Goal: Communication & Community: Answer question/provide support

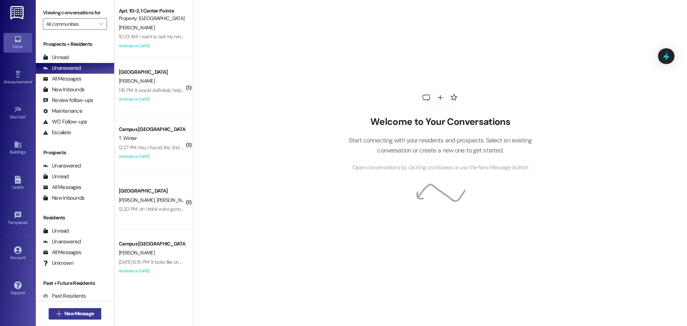
click at [73, 310] on span "New Message" at bounding box center [78, 314] width 29 height 8
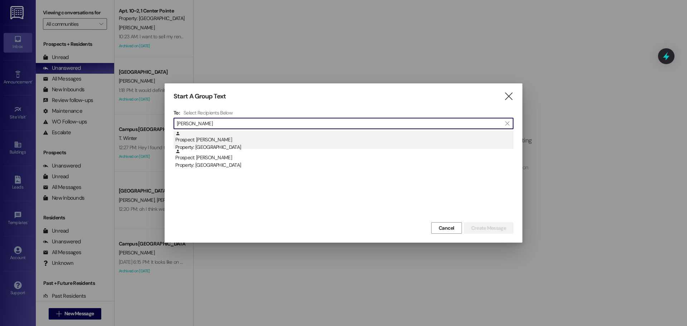
type input "[PERSON_NAME]"
click at [287, 131] on div "Prospect: [PERSON_NAME] Property: Campus Edge" at bounding box center [344, 141] width 338 height 20
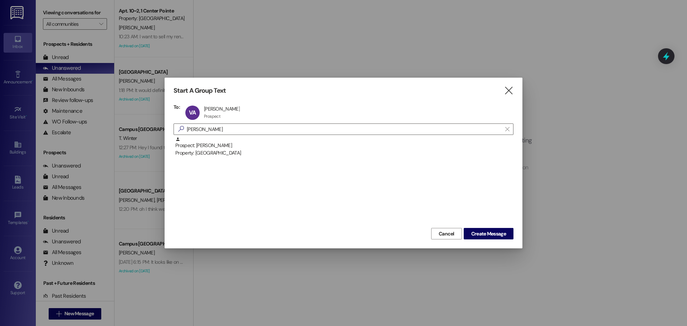
click at [515, 237] on div "Start A Group Text  To: VA [PERSON_NAME] [PERSON_NAME] Prospect Prospect click…" at bounding box center [344, 163] width 358 height 171
click at [492, 233] on span "Create Message" at bounding box center [488, 234] width 35 height 8
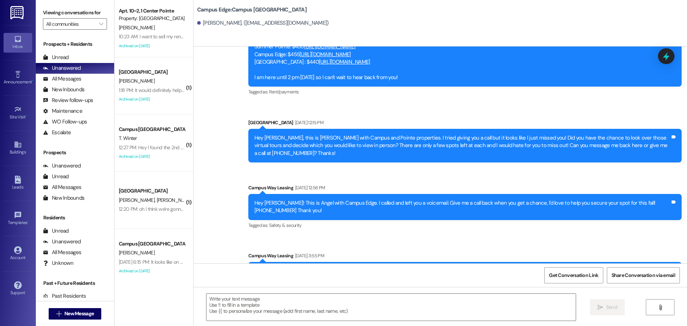
scroll to position [170, 0]
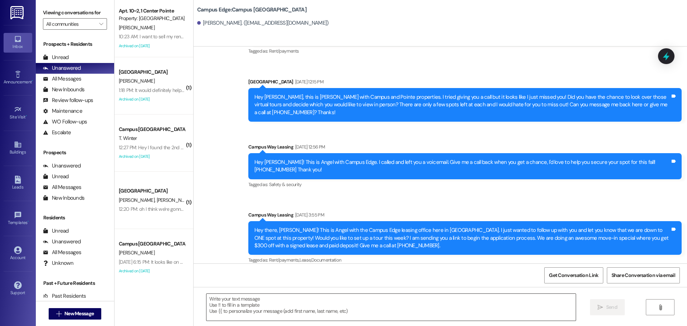
click at [286, 315] on textarea at bounding box center [390, 307] width 369 height 27
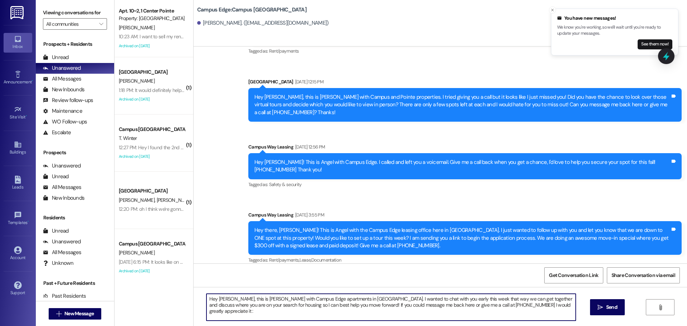
type textarea "Hey [PERSON_NAME], this is [PERSON_NAME] with Campus Edge apartments in [GEOGRA…"
click at [296, 306] on textarea "Hey [PERSON_NAME], this is [PERSON_NAME] with Campus Edge apartments in [GEOGRA…" at bounding box center [390, 307] width 369 height 27
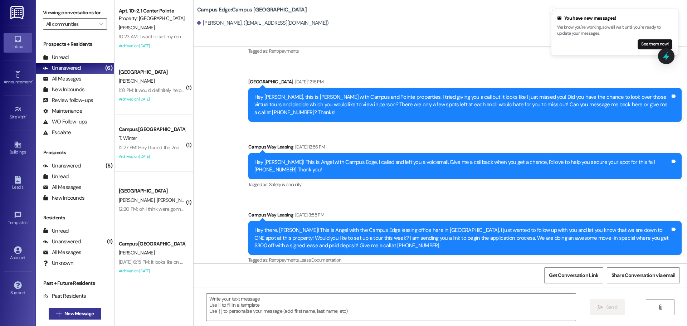
click at [93, 315] on span "New Message" at bounding box center [79, 314] width 32 height 8
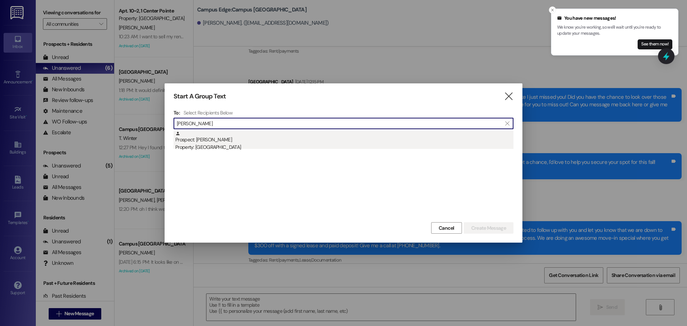
type input "[PERSON_NAME]"
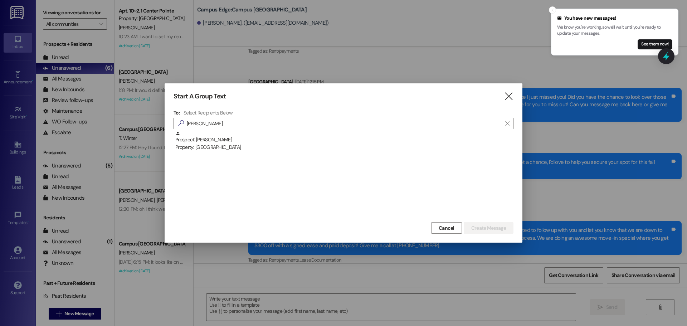
drag, startPoint x: 215, startPoint y: 144, endPoint x: 245, endPoint y: 141, distance: 30.2
click at [216, 143] on div "Prospect: [PERSON_NAME] Property: [GEOGRAPHIC_DATA]" at bounding box center [344, 141] width 338 height 20
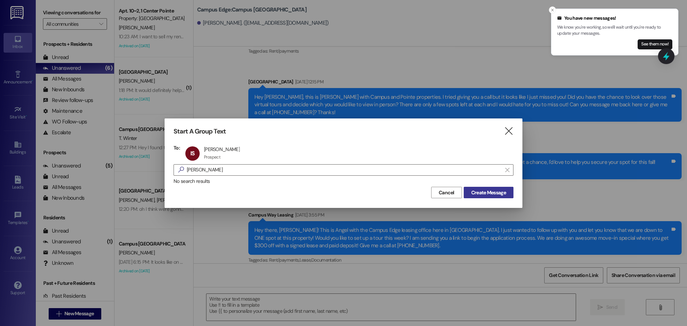
click at [503, 192] on span "Create Message" at bounding box center [488, 193] width 35 height 8
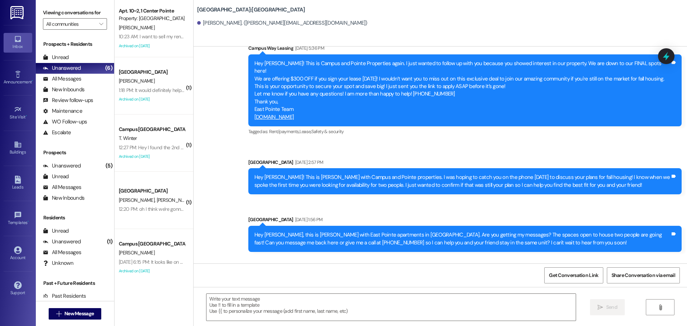
scroll to position [230, 0]
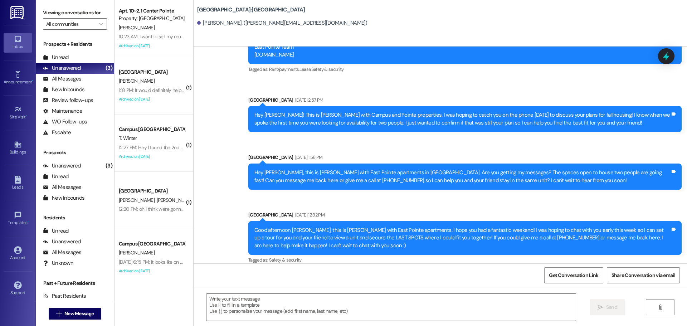
click at [75, 305] on div " New Message" at bounding box center [75, 314] width 53 height 18
click at [78, 311] on span "New Message" at bounding box center [78, 314] width 29 height 8
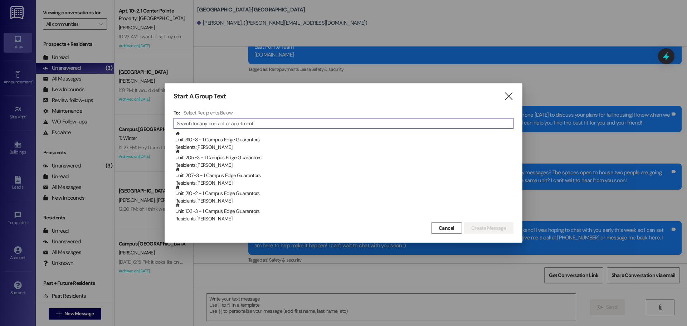
click at [507, 95] on icon "" at bounding box center [509, 97] width 10 height 8
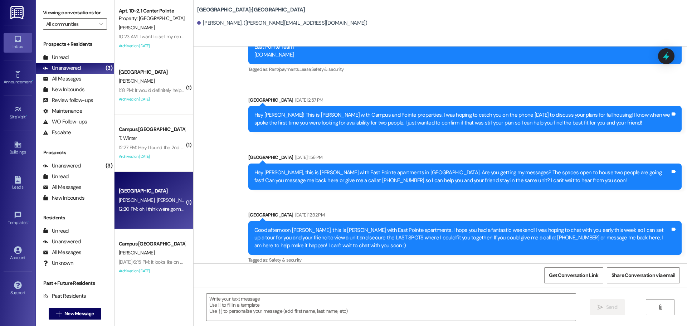
click at [131, 203] on div "[PERSON_NAME] [PERSON_NAME]" at bounding box center [152, 200] width 68 height 9
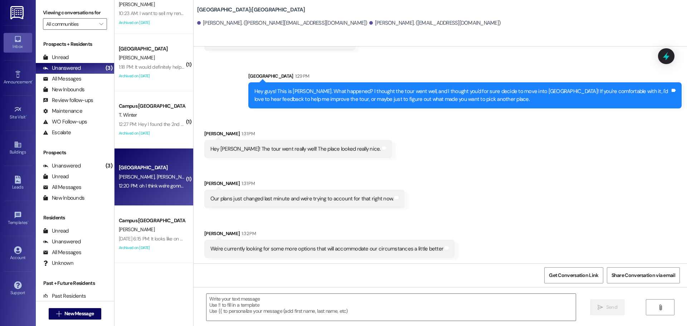
scroll to position [36, 0]
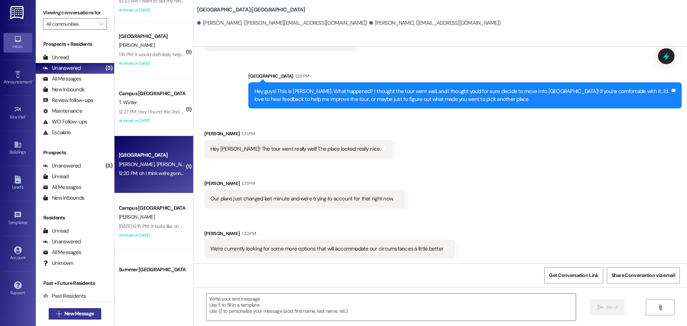
click at [88, 308] on button " New Message" at bounding box center [75, 313] width 53 height 11
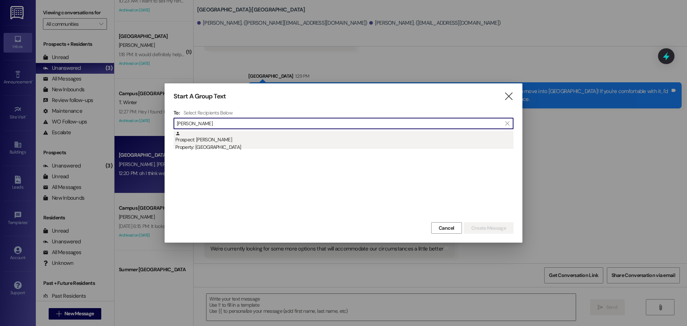
type input "[PERSON_NAME]"
click at [235, 140] on div "Prospect: [PERSON_NAME] Property: [GEOGRAPHIC_DATA]" at bounding box center [344, 141] width 338 height 20
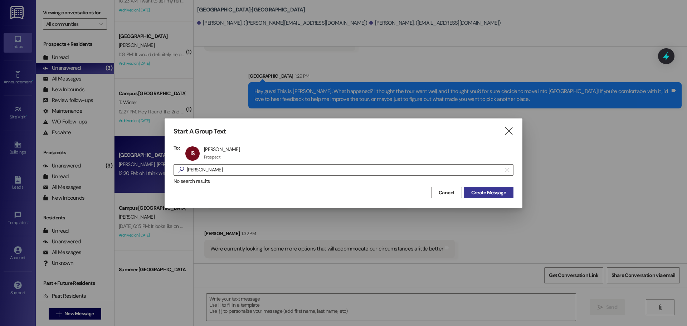
click at [498, 196] on span "Create Message" at bounding box center [488, 193] width 35 height 8
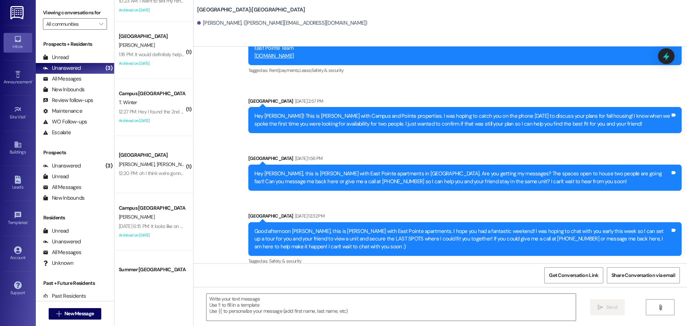
scroll to position [230, 0]
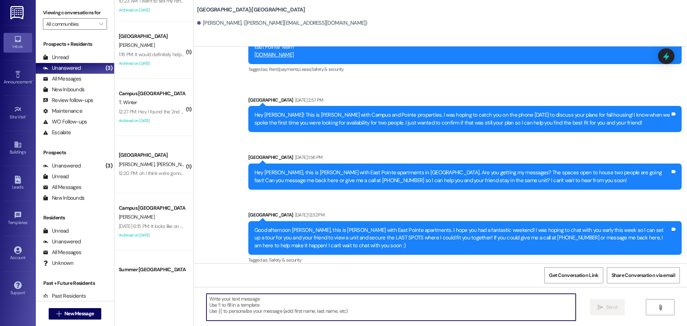
click at [443, 313] on textarea at bounding box center [390, 307] width 369 height 27
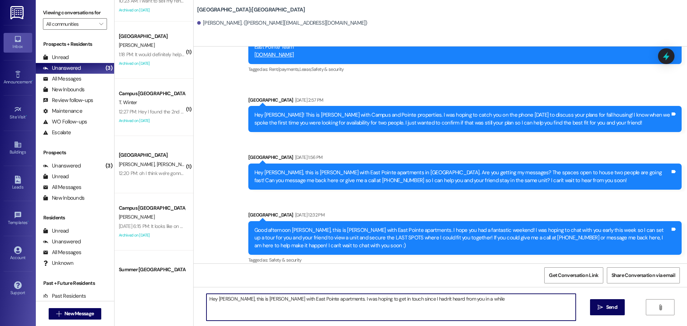
drag, startPoint x: 380, startPoint y: 297, endPoint x: 341, endPoint y: 311, distance: 41.2
click at [341, 311] on textarea "Hey [PERSON_NAME], this is [PERSON_NAME] with East Pointe apartments. I was hop…" at bounding box center [390, 307] width 369 height 27
click at [383, 297] on textarea "Hey [PERSON_NAME], this is [PERSON_NAME] with East Pointe apartments. I was hop…" at bounding box center [390, 307] width 369 height 27
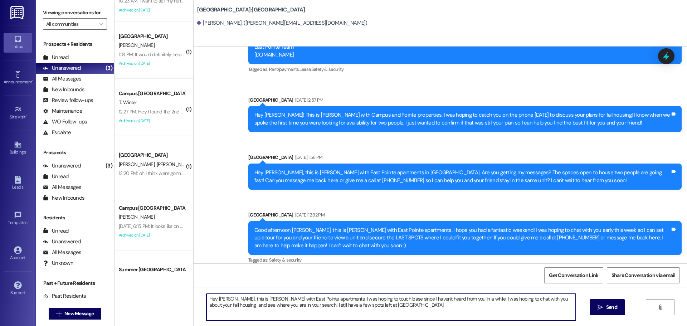
click at [373, 306] on textarea "Hey [PERSON_NAME], this is [PERSON_NAME] with East Pointe apartments. I was hop…" at bounding box center [390, 307] width 369 height 27
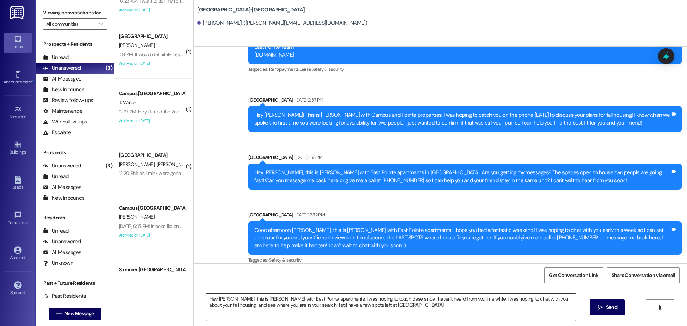
click at [371, 311] on textarea "Hey [PERSON_NAME], this is [PERSON_NAME] with East Pointe apartments. I was hop…" at bounding box center [390, 307] width 369 height 27
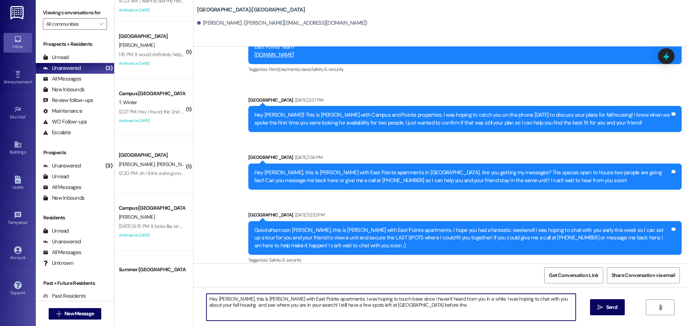
drag, startPoint x: 379, startPoint y: 309, endPoint x: 274, endPoint y: 320, distance: 105.7
click at [274, 320] on textarea "Hey [PERSON_NAME], this is [PERSON_NAME] with East Pointe apartments. I was hop…" at bounding box center [390, 307] width 369 height 27
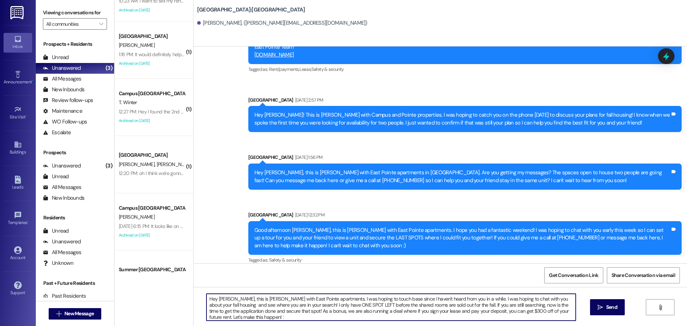
type textarea "Hey [PERSON_NAME], this is [PERSON_NAME] with East Pointe apartments. I was hop…"
click at [274, 320] on textarea "Hey [PERSON_NAME], this is [PERSON_NAME] with East Pointe apartments. I was hop…" at bounding box center [390, 307] width 369 height 27
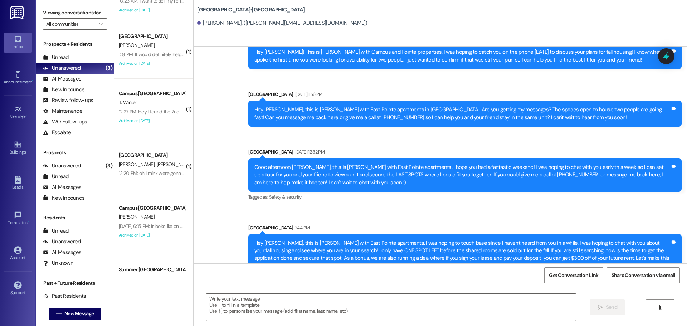
scroll to position [295, 0]
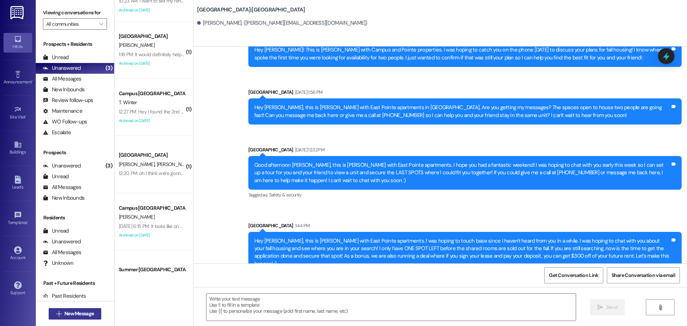
click at [63, 311] on span "New Message" at bounding box center [79, 314] width 32 height 8
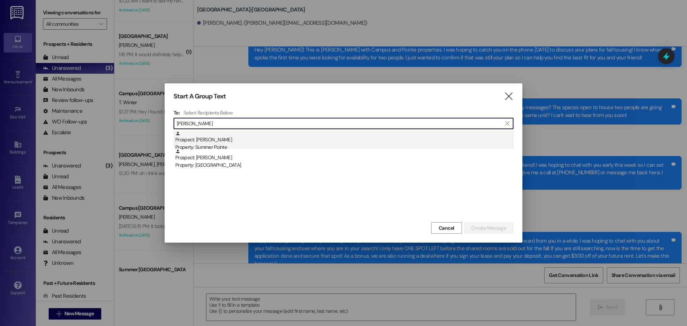
type input "[PERSON_NAME]"
click at [242, 134] on div "Prospect: [PERSON_NAME] Property: Summer Pointe" at bounding box center [344, 141] width 338 height 20
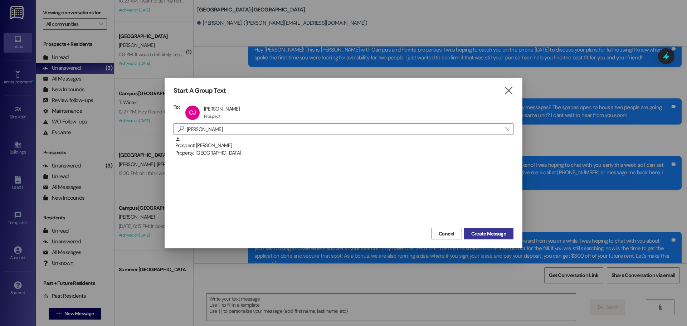
click at [499, 231] on span "Create Message" at bounding box center [488, 234] width 35 height 8
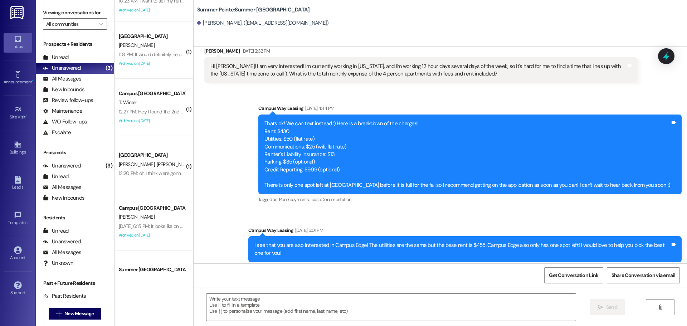
scroll to position [381, 0]
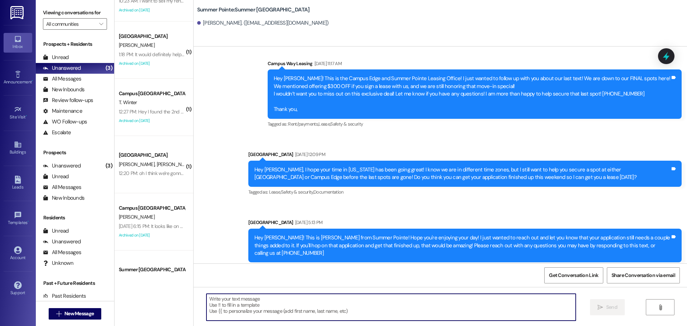
click at [255, 320] on textarea at bounding box center [390, 307] width 369 height 27
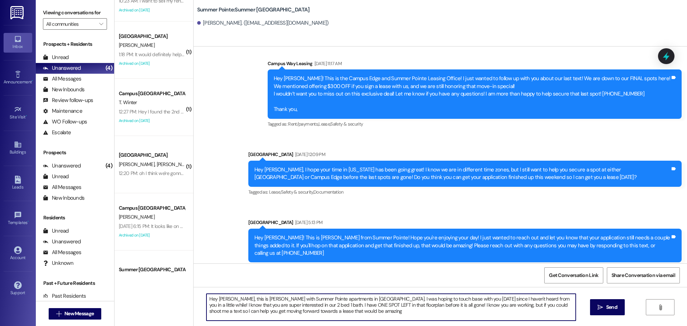
type textarea "Hey [PERSON_NAME], this is [PERSON_NAME] with Summer Pointe apartments in [GEOG…"
click at [308, 304] on textarea "Hey [PERSON_NAME], this is [PERSON_NAME] with Summer Pointe apartments in [GEOG…" at bounding box center [390, 307] width 369 height 27
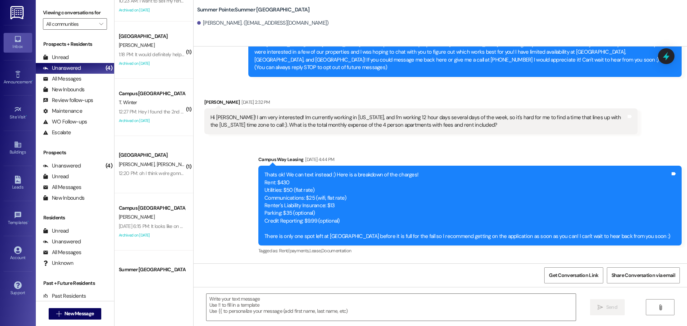
scroll to position [0, 0]
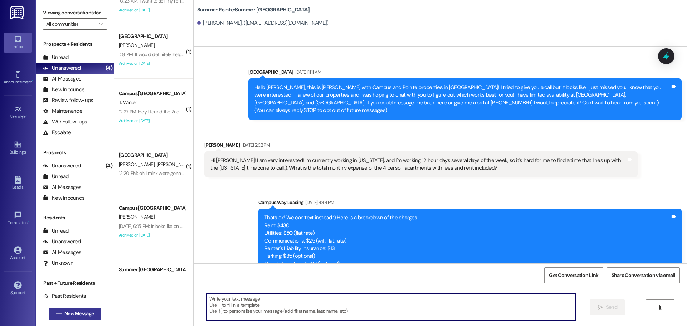
click at [91, 316] on span "New Message" at bounding box center [78, 314] width 29 height 8
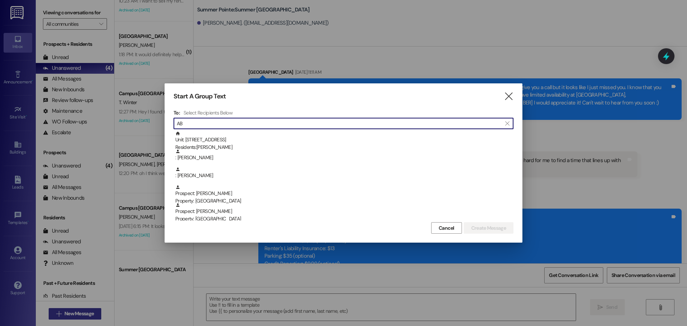
type input "A"
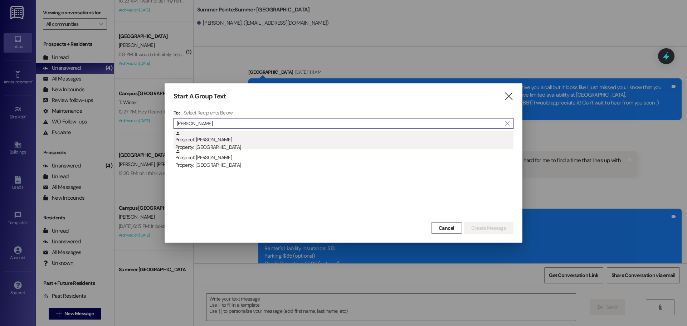
type input "[PERSON_NAME]"
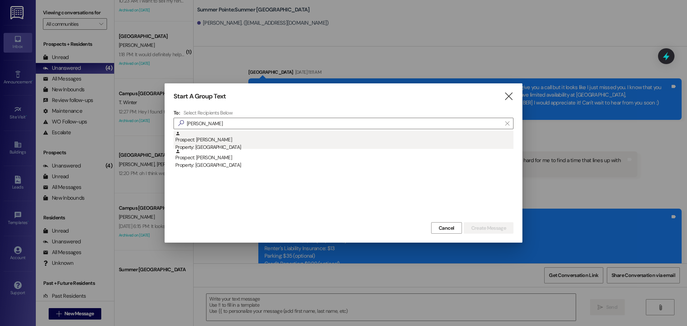
click at [244, 135] on div "Prospect: [PERSON_NAME] Property: [GEOGRAPHIC_DATA]" at bounding box center [344, 141] width 338 height 20
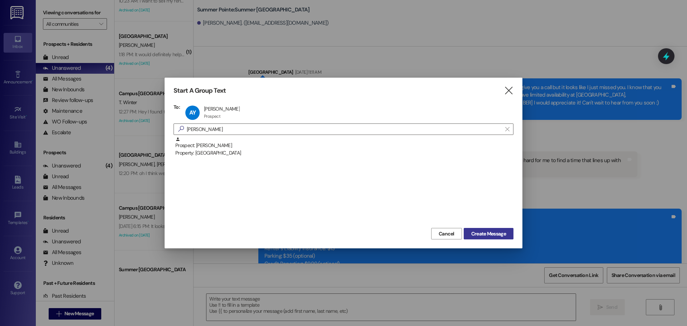
drag, startPoint x: 503, startPoint y: 231, endPoint x: 506, endPoint y: 228, distance: 4.0
click at [504, 230] on span "Create Message" at bounding box center [488, 234] width 35 height 8
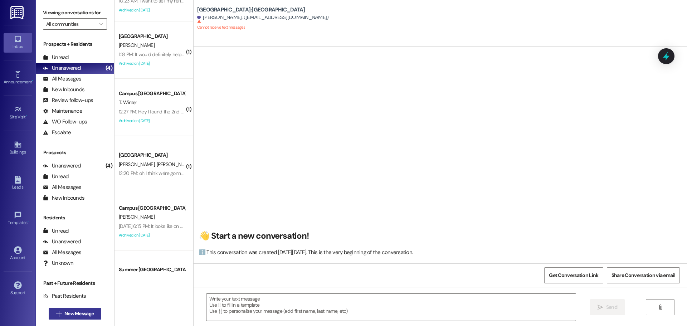
click at [64, 316] on span "New Message" at bounding box center [78, 314] width 29 height 8
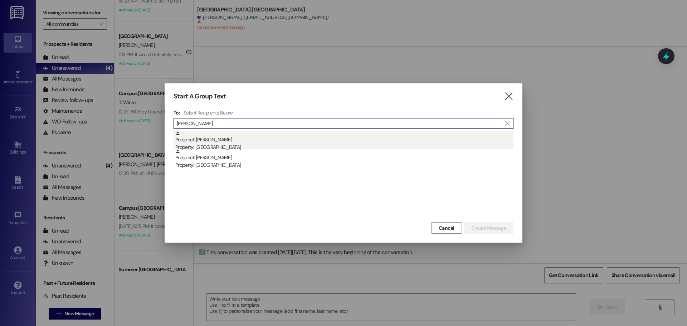
type input "[PERSON_NAME]"
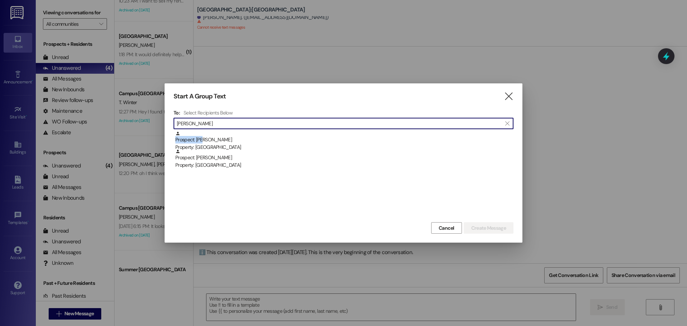
drag, startPoint x: 205, startPoint y: 136, endPoint x: 210, endPoint y: 136, distance: 4.6
click at [205, 136] on div "Prospect: [PERSON_NAME] Property: [GEOGRAPHIC_DATA]" at bounding box center [344, 141] width 338 height 20
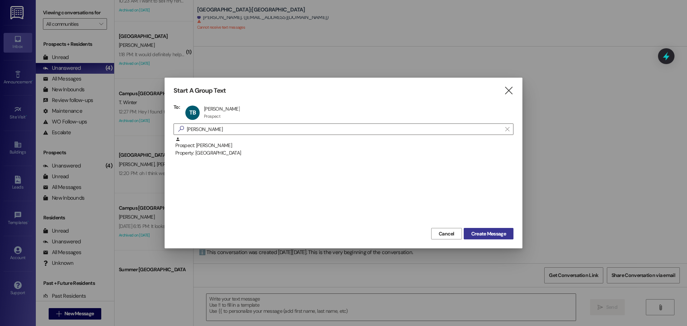
click at [484, 233] on span "Create Message" at bounding box center [488, 234] width 35 height 8
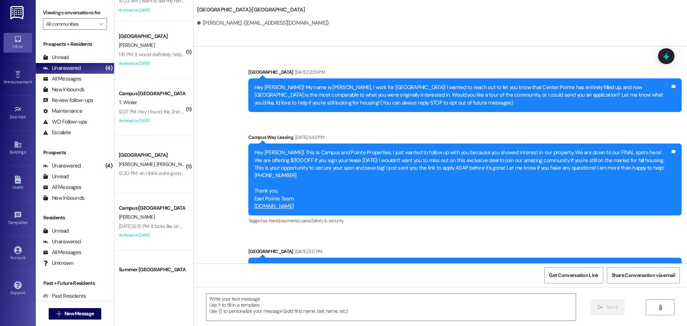
scroll to position [281, 0]
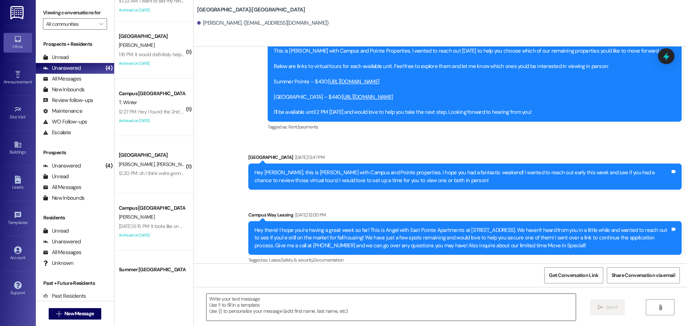
click at [317, 304] on textarea at bounding box center [390, 307] width 369 height 27
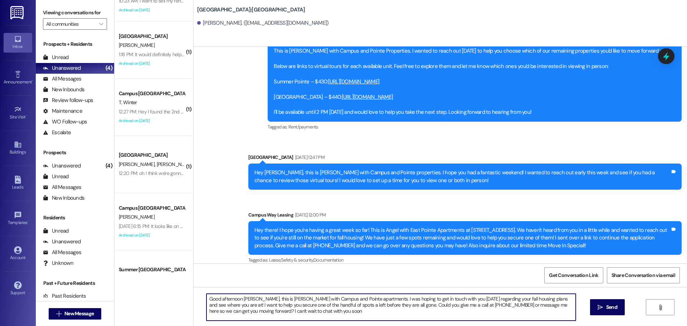
type textarea "Good afternoon [PERSON_NAME], this is [PERSON_NAME] with Campus and Pointe apar…"
click at [399, 298] on textarea "Good afternoon [PERSON_NAME], this is [PERSON_NAME] with Campus and Pointe apar…" at bounding box center [390, 307] width 369 height 27
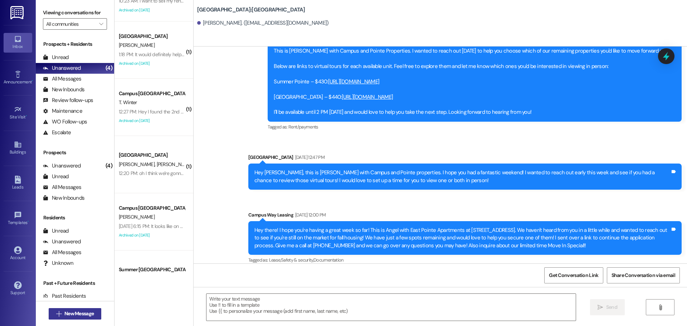
click at [73, 314] on span "New Message" at bounding box center [78, 314] width 29 height 8
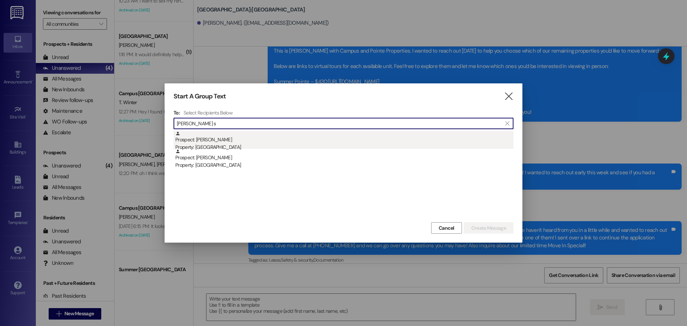
type input "[PERSON_NAME] s"
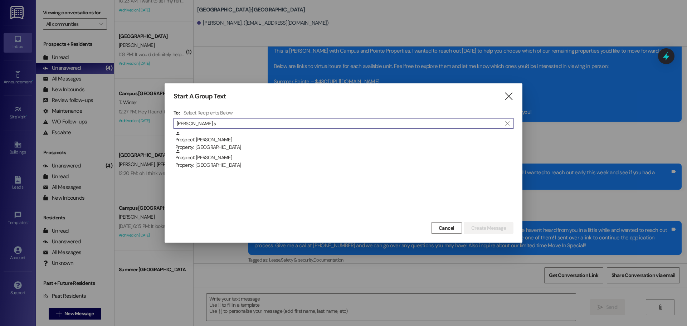
drag, startPoint x: 220, startPoint y: 143, endPoint x: 313, endPoint y: 162, distance: 95.2
click at [220, 144] on div "Property: [GEOGRAPHIC_DATA]" at bounding box center [344, 147] width 338 height 8
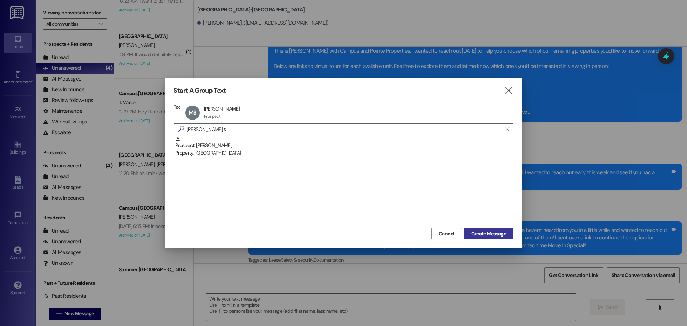
click at [488, 237] on button "Create Message" at bounding box center [488, 233] width 50 height 11
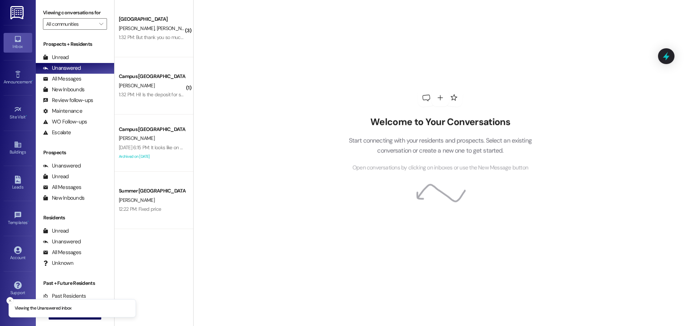
click at [6, 299] on div "Support Go to Support" at bounding box center [18, 288] width 29 height 35
click at [9, 298] on icon "Close toast" at bounding box center [10, 300] width 4 height 4
click at [64, 319] on button " New Message" at bounding box center [75, 313] width 53 height 11
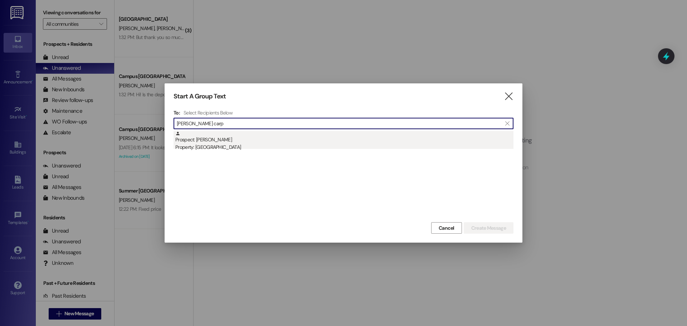
type input "[PERSON_NAME] carp"
drag, startPoint x: 247, startPoint y: 134, endPoint x: 361, endPoint y: 165, distance: 118.1
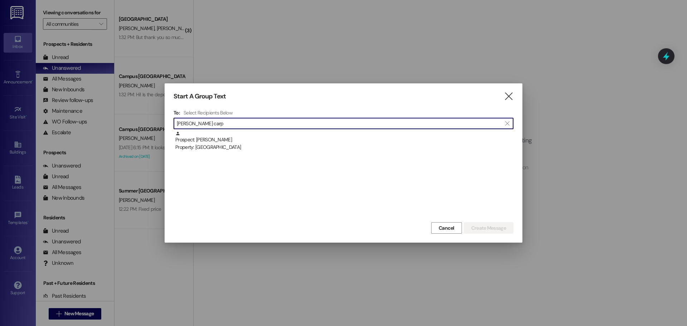
click at [248, 134] on div "Prospect: [PERSON_NAME] Property: [GEOGRAPHIC_DATA]" at bounding box center [344, 141] width 338 height 20
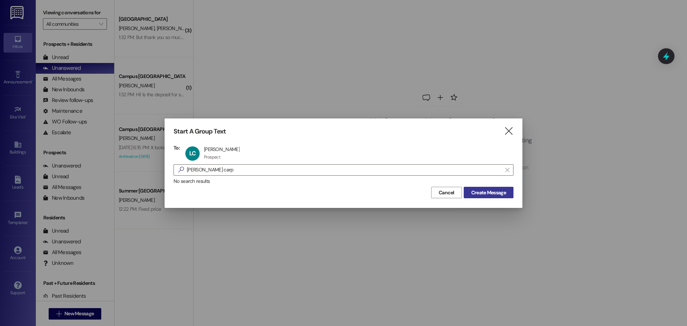
click at [489, 196] on button "Create Message" at bounding box center [488, 192] width 50 height 11
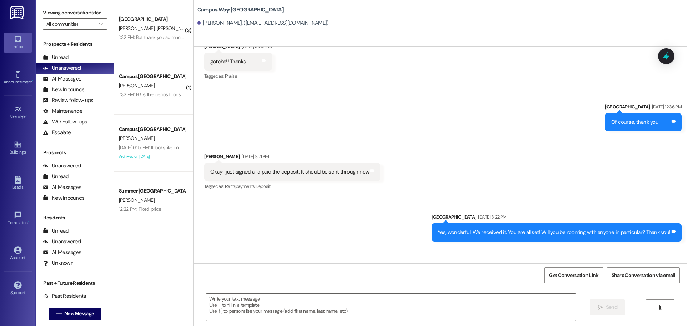
scroll to position [572, 0]
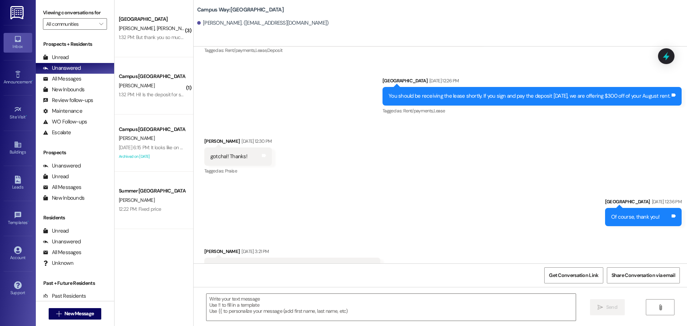
click at [435, 146] on div "Received via SMS Logan Carpenter Feb 13, 2025 at 12:30 PM gotcha!! Thanks! Tags…" at bounding box center [439, 151] width 493 height 60
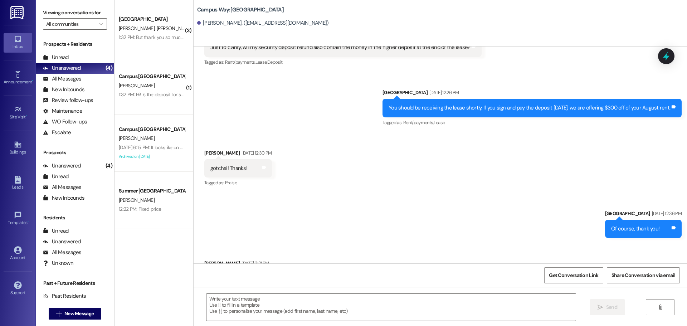
scroll to position [548, 0]
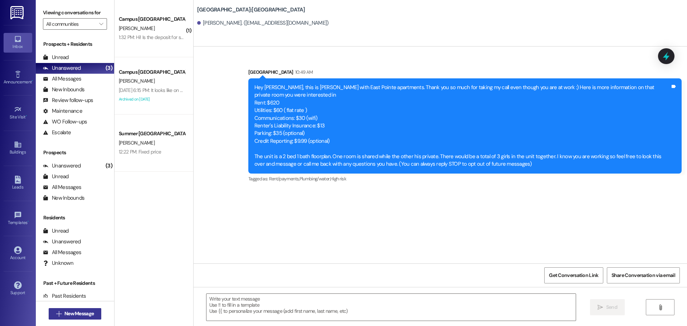
click at [69, 318] on button " New Message" at bounding box center [75, 313] width 53 height 11
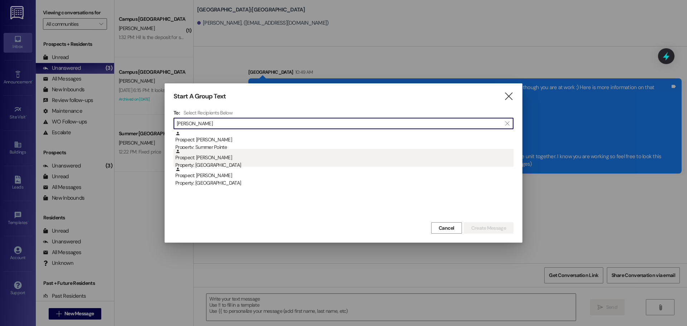
type input "jose santa"
drag, startPoint x: 225, startPoint y: 161, endPoint x: 475, endPoint y: 203, distance: 253.5
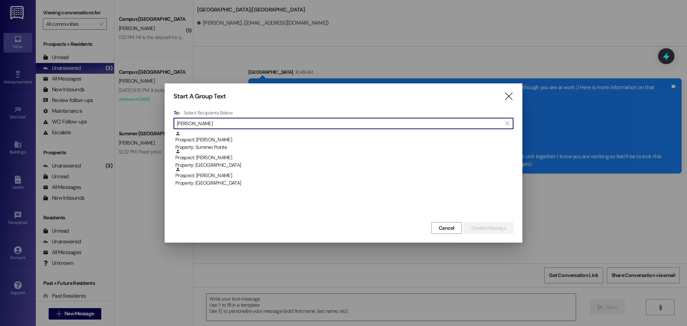
click at [226, 161] on div "Property: East Pointe" at bounding box center [344, 165] width 338 height 8
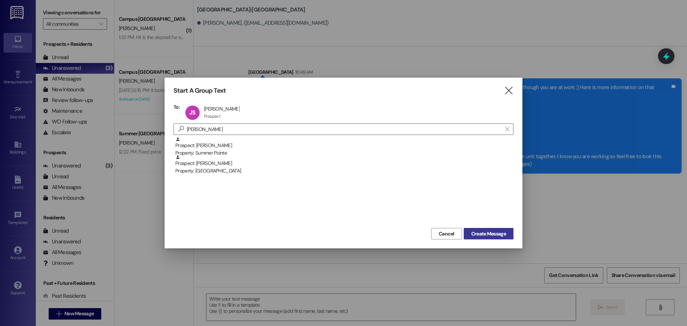
click at [482, 230] on span "Create Message" at bounding box center [488, 234] width 35 height 8
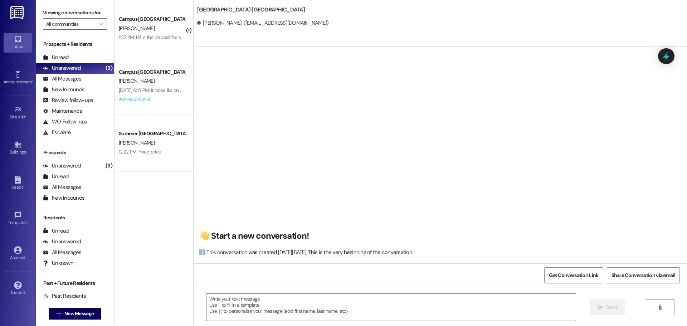
click at [41, 311] on div " New Message" at bounding box center [75, 313] width 78 height 25
click at [49, 311] on button " New Message" at bounding box center [75, 313] width 53 height 11
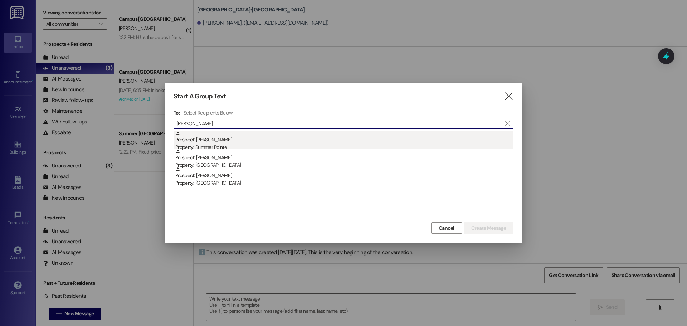
type input "jose santa"
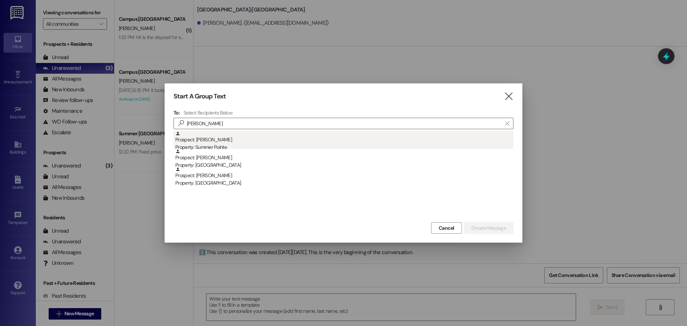
click at [255, 143] on div "Prospect: Jose Santana Property: Summer Pointe" at bounding box center [344, 141] width 338 height 20
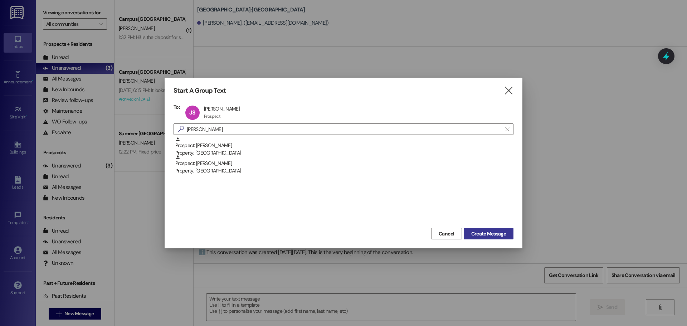
click at [497, 228] on button "Create Message" at bounding box center [488, 233] width 50 height 11
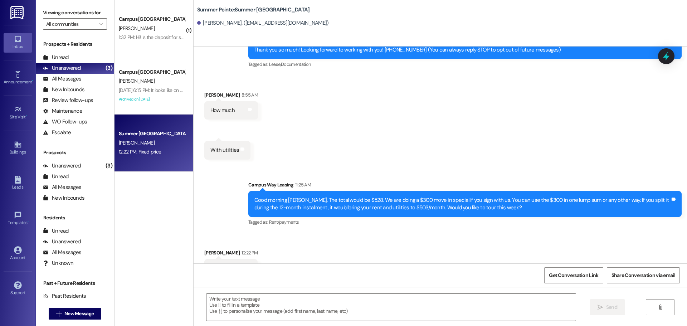
scroll to position [88, 0]
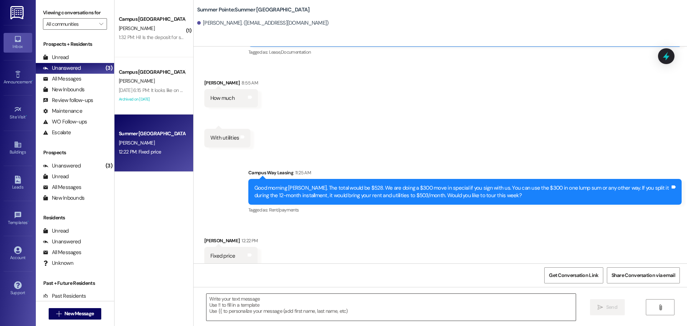
click at [319, 320] on textarea at bounding box center [390, 307] width 369 height 27
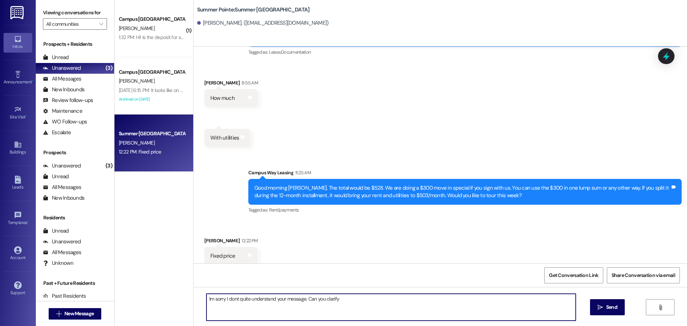
type textarea "Im sorry I dont quite understand your message. Can you clarify?"
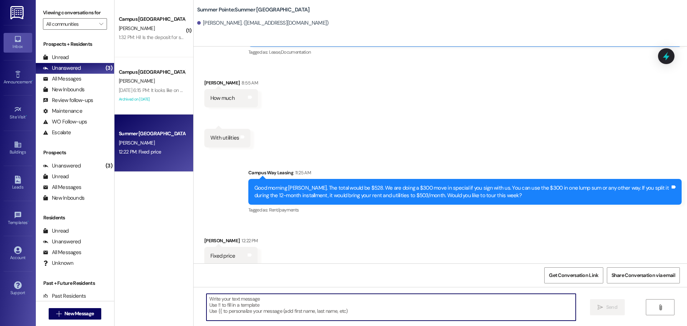
scroll to position [88, 0]
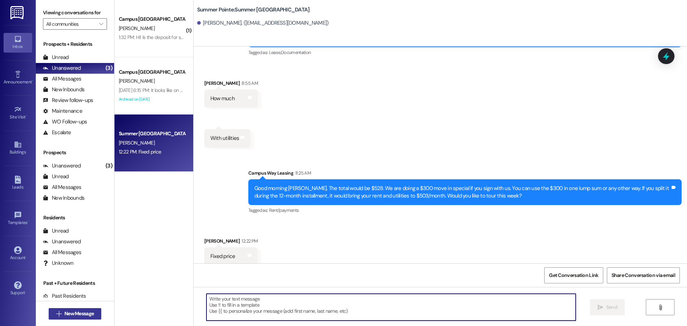
click at [73, 314] on span "New Message" at bounding box center [78, 314] width 29 height 8
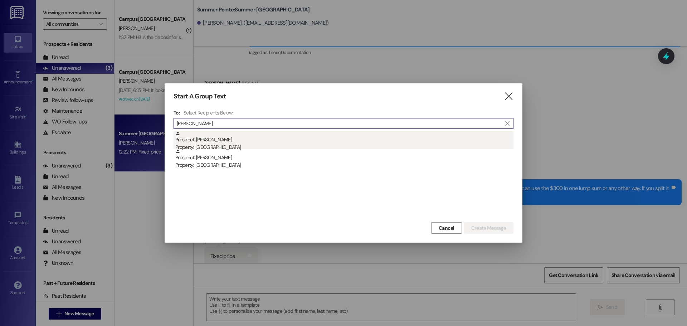
type input "gabriel sulb"
click at [267, 145] on div "Property: [GEOGRAPHIC_DATA]" at bounding box center [344, 147] width 338 height 8
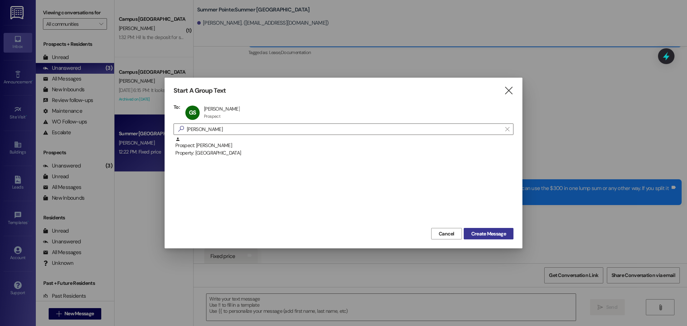
click at [494, 234] on span "Create Message" at bounding box center [488, 234] width 35 height 8
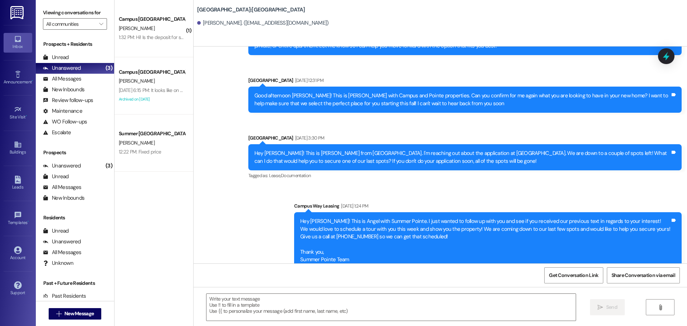
scroll to position [254, 0]
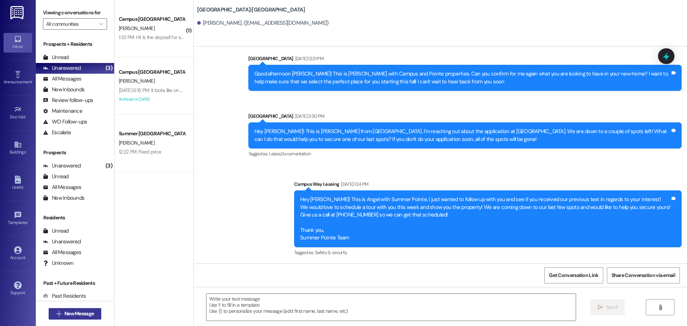
click at [90, 313] on span "New Message" at bounding box center [78, 314] width 29 height 8
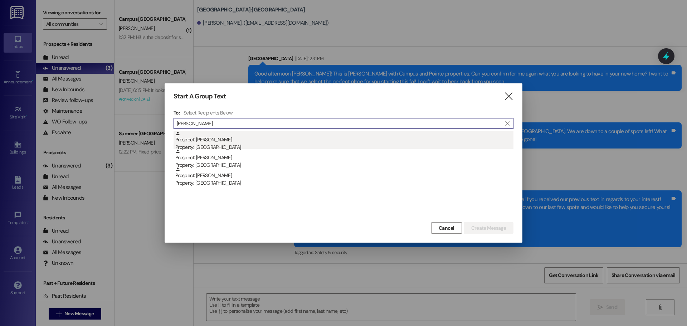
type input "lyn dapen"
click at [270, 140] on div "Prospect: Lyn Dapena Property: Center Pointe" at bounding box center [344, 141] width 338 height 20
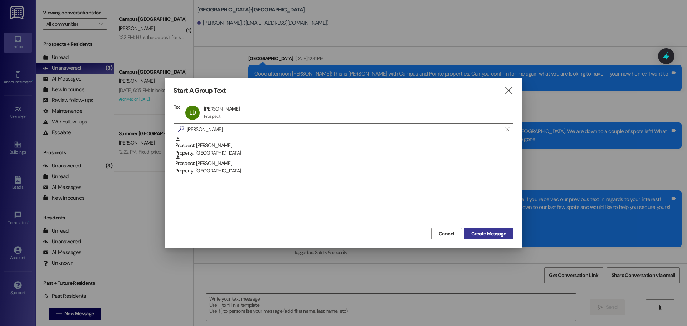
click at [478, 236] on span "Create Message" at bounding box center [488, 234] width 35 height 8
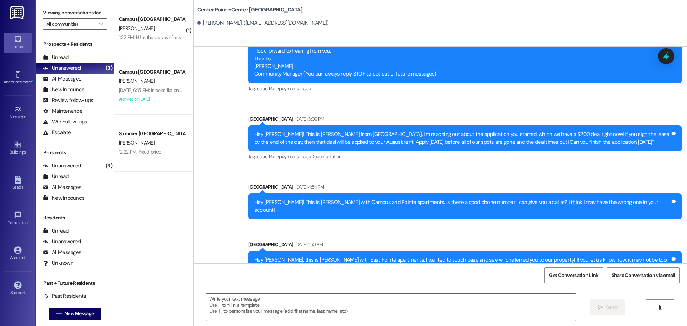
scroll to position [0, 0]
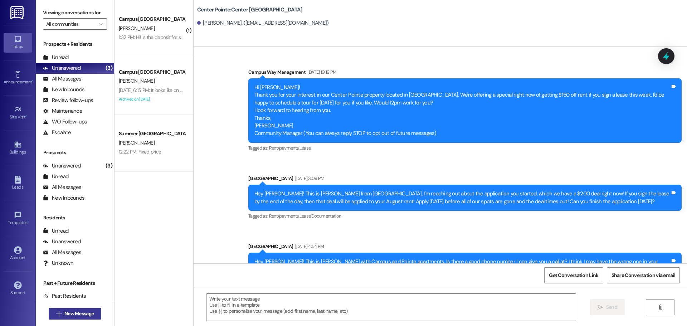
click at [73, 313] on span "New Message" at bounding box center [78, 314] width 29 height 8
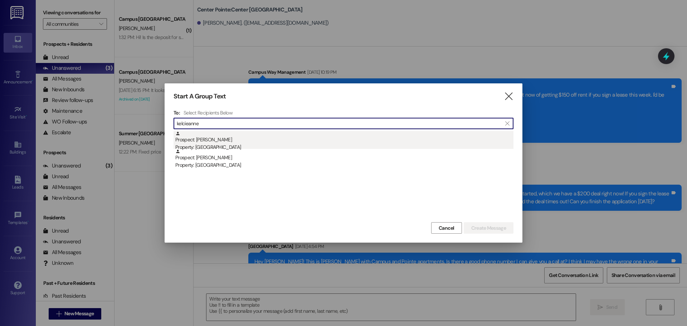
type input "kelcieanne"
click at [259, 146] on div "Property: [GEOGRAPHIC_DATA]" at bounding box center [344, 147] width 338 height 8
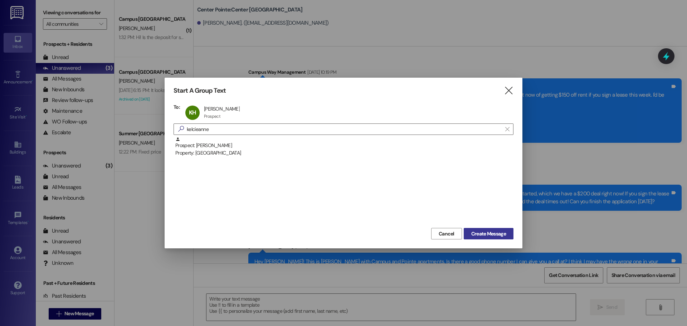
click at [500, 234] on span "Create Message" at bounding box center [488, 234] width 35 height 8
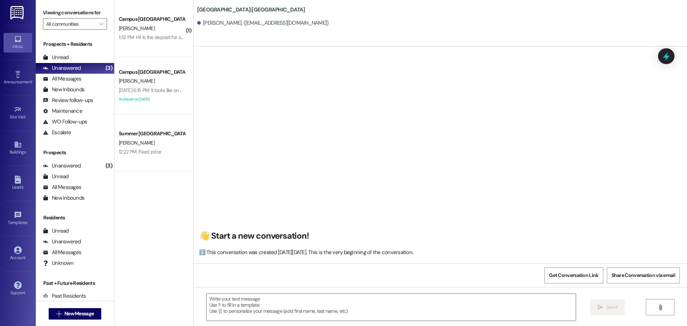
click at [71, 319] on div " New Message" at bounding box center [75, 314] width 53 height 18
click at [78, 314] on span "New Message" at bounding box center [78, 314] width 29 height 8
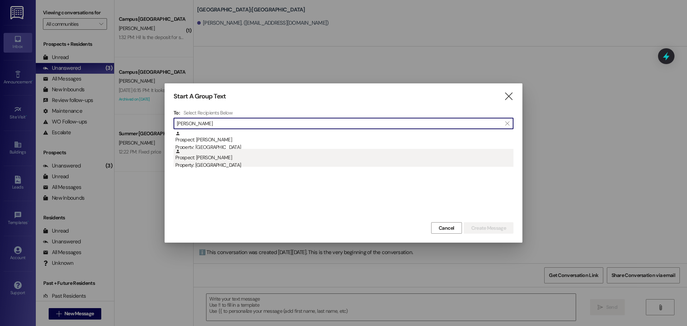
type input "hardman"
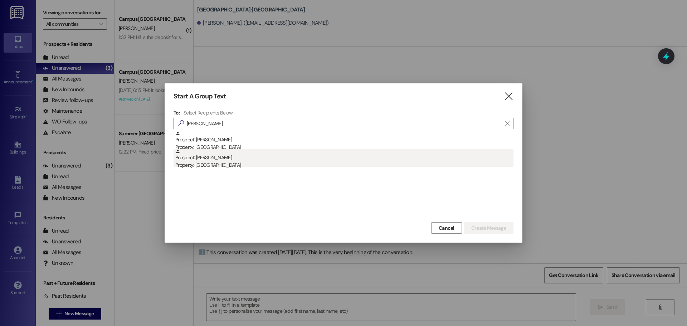
click at [194, 166] on div "Property: [GEOGRAPHIC_DATA]" at bounding box center [344, 165] width 338 height 8
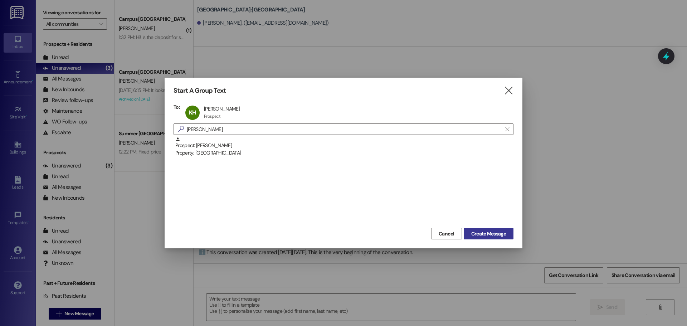
click at [504, 235] on span "Create Message" at bounding box center [488, 234] width 35 height 8
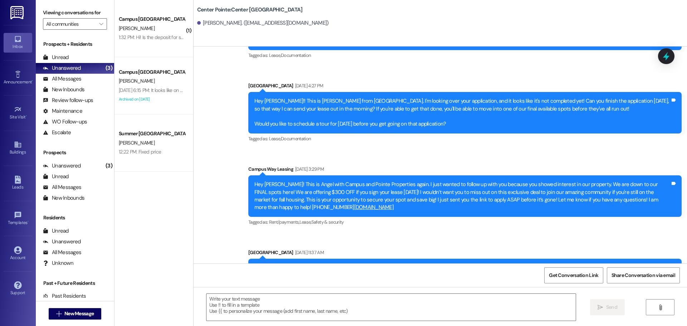
scroll to position [1351, 0]
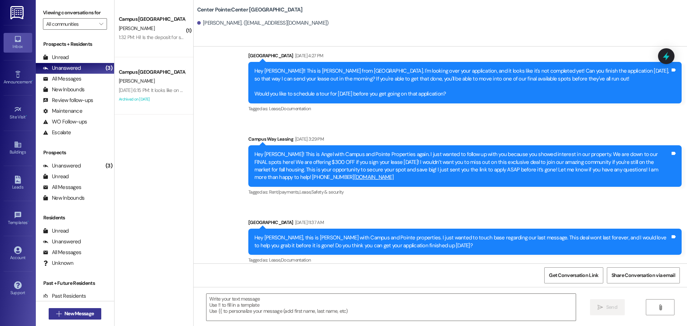
click at [82, 311] on span "New Message" at bounding box center [78, 314] width 29 height 8
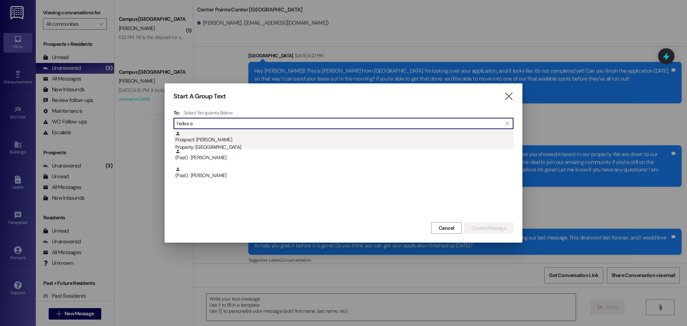
click at [225, 141] on div "Prospect: Hailee Alton Property: East Pointe" at bounding box center [344, 141] width 338 height 20
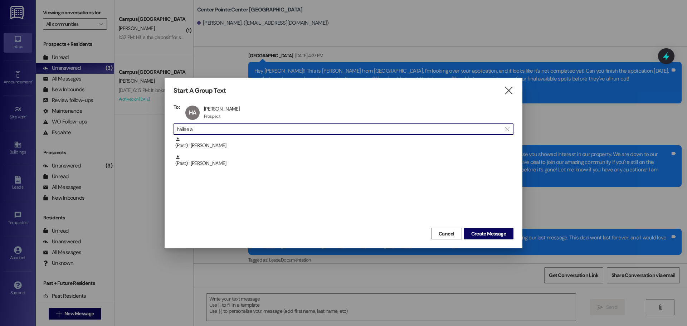
click at [211, 128] on input "hailee a" at bounding box center [339, 129] width 325 height 10
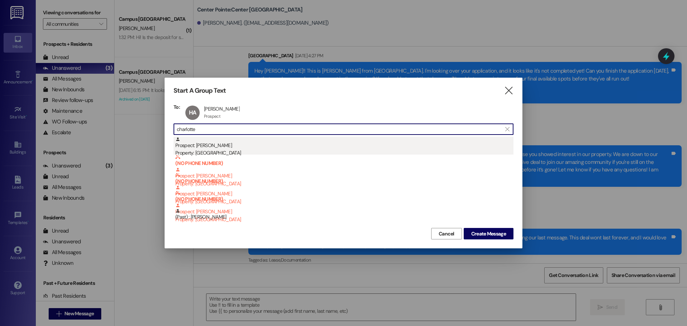
type input "charlotte"
click at [272, 144] on div "Prospect: Charlotte Law Property: East Pointe" at bounding box center [344, 147] width 338 height 20
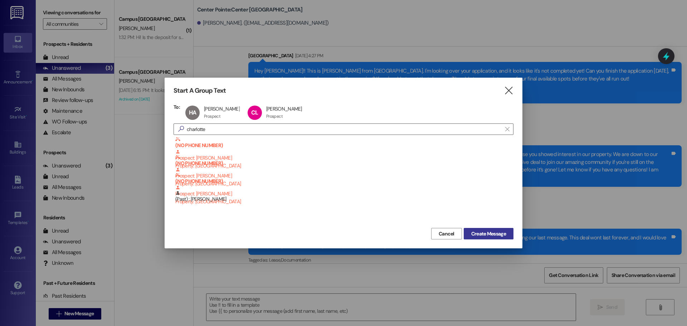
click at [490, 234] on span "Create Message" at bounding box center [488, 234] width 35 height 8
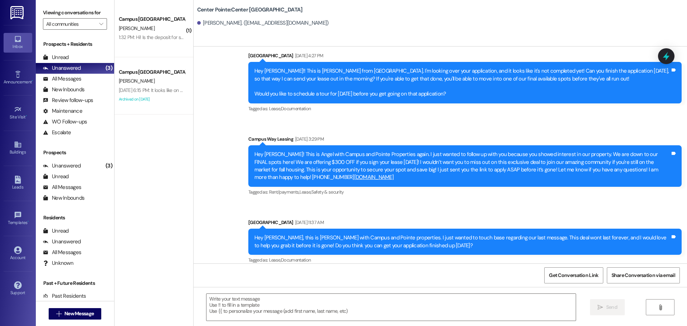
scroll to position [0, 0]
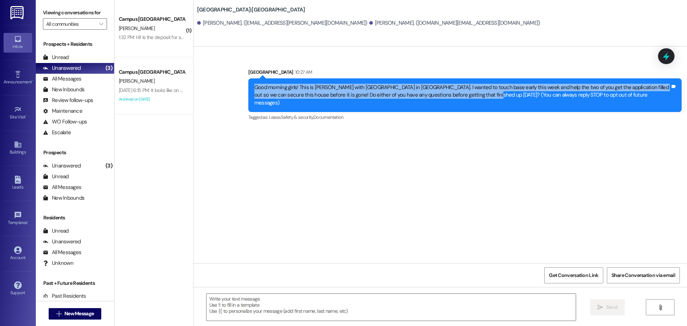
drag, startPoint x: 246, startPoint y: 84, endPoint x: 466, endPoint y: 100, distance: 220.2
click at [466, 100] on div "Good morning girls! This is Andrea with East Pointe apartments in Provo. I want…" at bounding box center [464, 95] width 433 height 34
copy div "Good morning girls! This is Andrea with East Pointe apartments in Provo. I want…"
click at [74, 315] on span "New Message" at bounding box center [78, 314] width 29 height 8
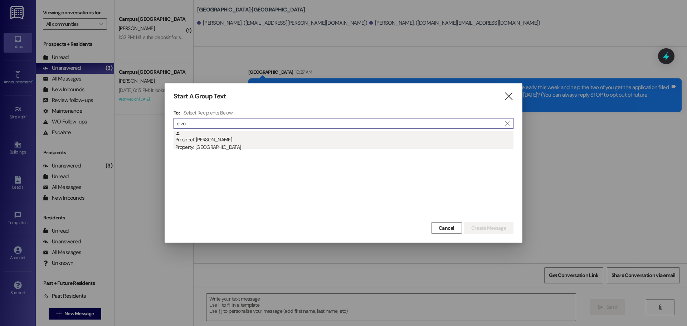
type input "etzol"
click at [249, 143] on div "Prospect: Peter Etzold Property: East Pointe" at bounding box center [344, 141] width 338 height 20
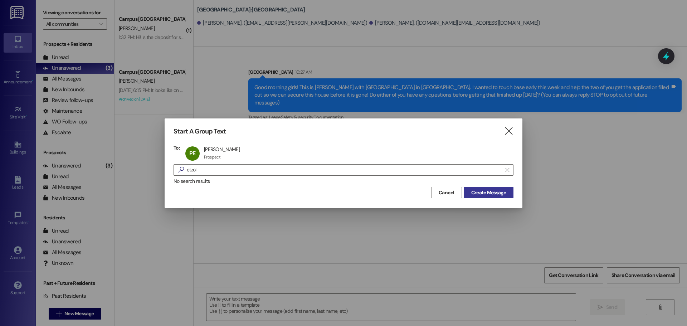
click at [480, 192] on span "Create Message" at bounding box center [488, 193] width 35 height 8
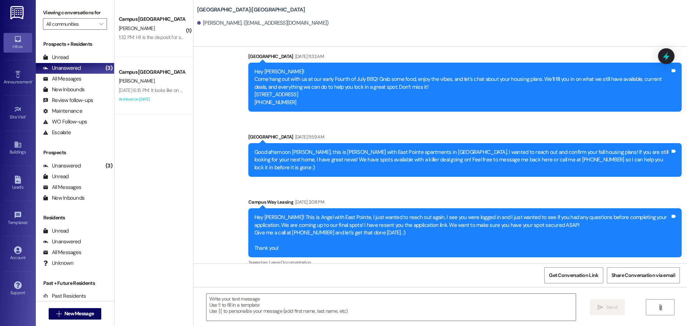
scroll to position [766, 0]
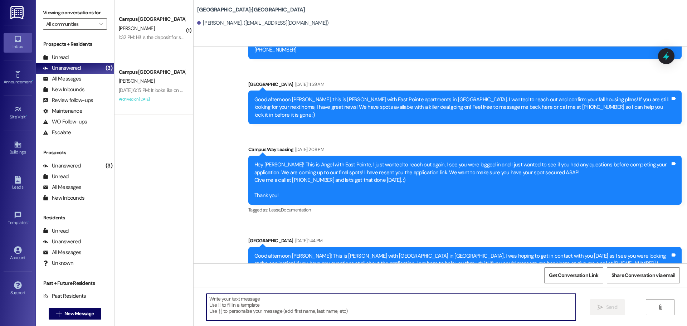
click at [314, 308] on textarea at bounding box center [390, 307] width 369 height 27
type textarea "G"
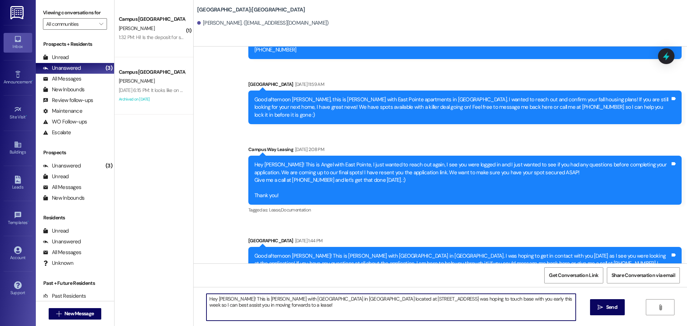
click at [285, 311] on textarea "Hey Peter! This is Andrea with East Pointe apartments in Provo located at 274 N…" at bounding box center [390, 307] width 369 height 27
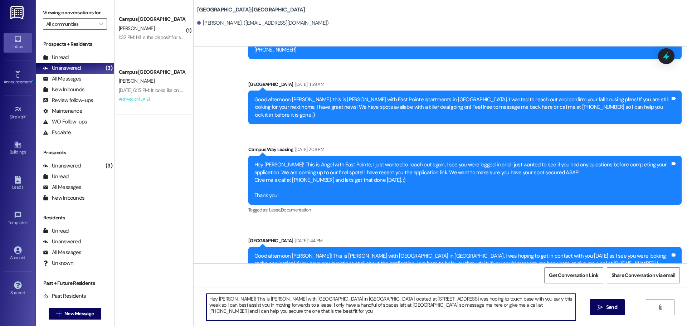
type textarea "Hey Peter! This is Andrea with East Pointe apartments in Provo located at 274 N…"
click at [285, 310] on textarea "Hey Peter! This is Andrea with East Pointe apartments in Provo located at 274 N…" at bounding box center [390, 307] width 369 height 27
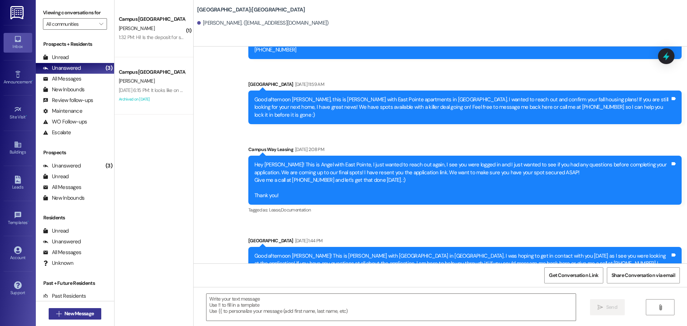
click at [73, 313] on span "New Message" at bounding box center [78, 314] width 29 height 8
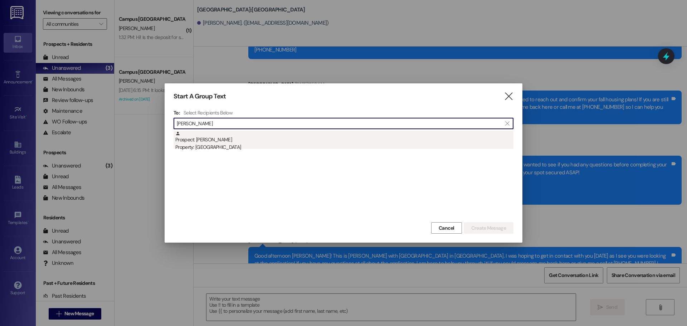
type input "evan ly"
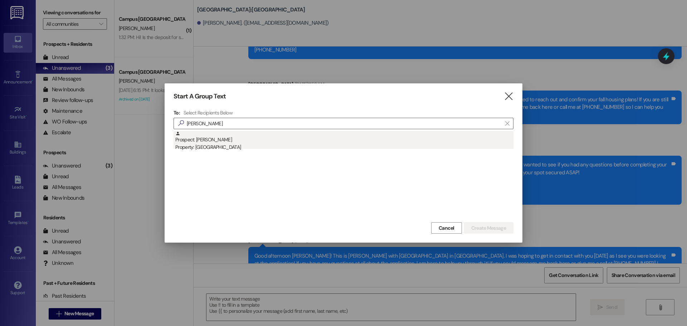
click at [294, 138] on div "Prospect: Evan Ly Property: East Pointe" at bounding box center [344, 141] width 338 height 20
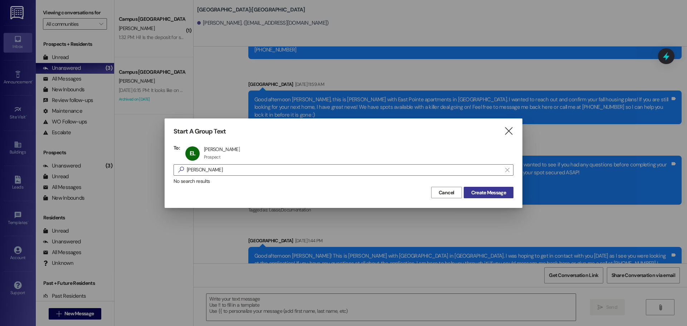
click at [498, 194] on span "Create Message" at bounding box center [488, 193] width 35 height 8
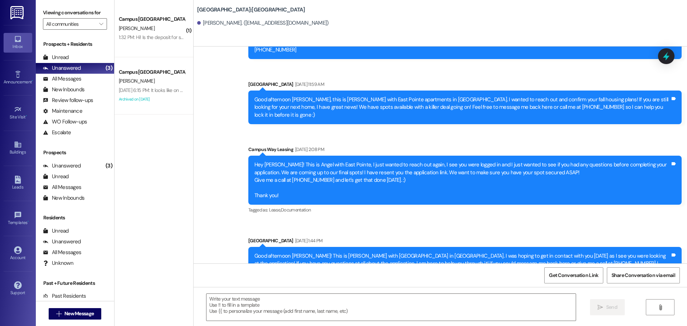
click at [496, 187] on div "Hey Peter! This is Angel with East Pointe, I just wanted to reach out again, I …" at bounding box center [464, 180] width 433 height 49
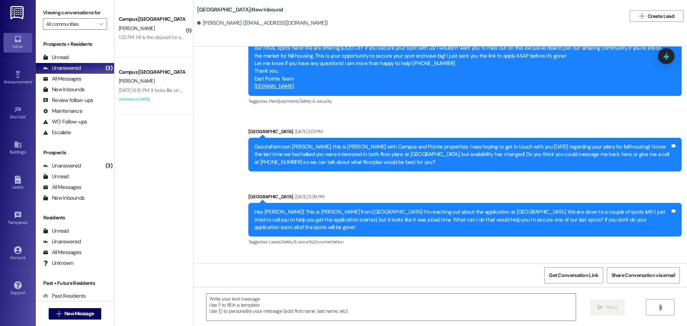
scroll to position [793, 0]
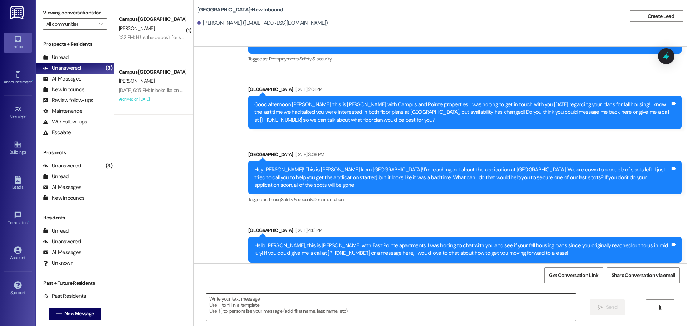
click at [280, 306] on textarea at bounding box center [390, 307] width 369 height 27
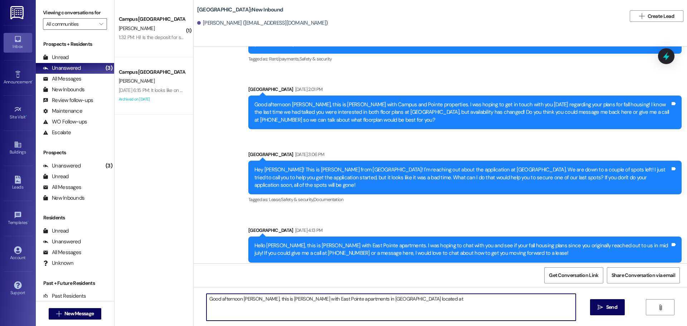
type textarea "Good afternoon Evan, this is Andrea with East Pointe apartments in Provo locate…"
click at [389, 304] on textarea "Good afternoon Evan, this is Andrea with East Pointe apartments in Provo locate…" at bounding box center [390, 307] width 369 height 27
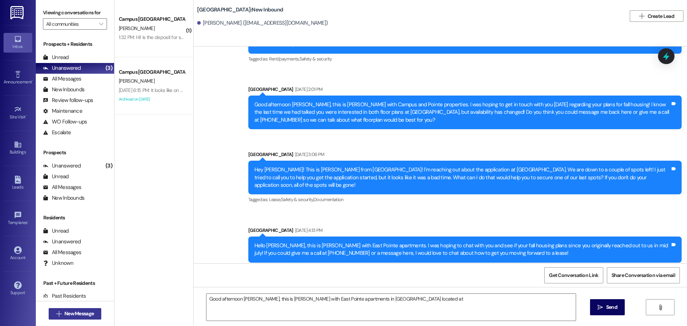
click at [79, 315] on span "New Message" at bounding box center [78, 314] width 29 height 8
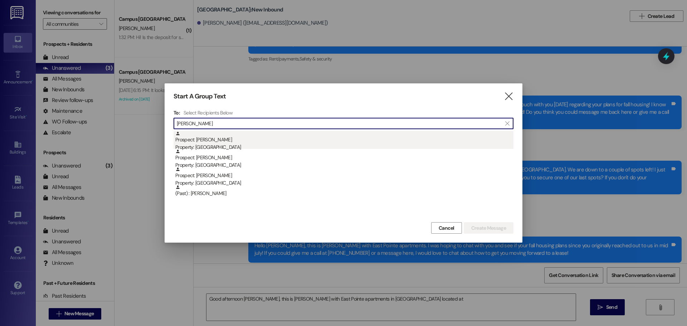
type input "julia sil"
click at [305, 139] on div "Prospect: JULIA SILVA Property: East Pointe" at bounding box center [344, 141] width 338 height 20
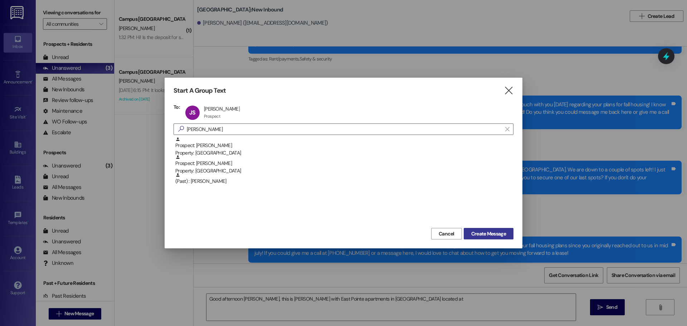
click at [492, 233] on span "Create Message" at bounding box center [488, 234] width 35 height 8
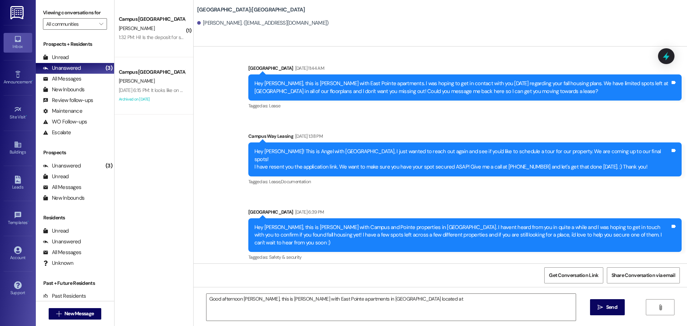
scroll to position [767, 0]
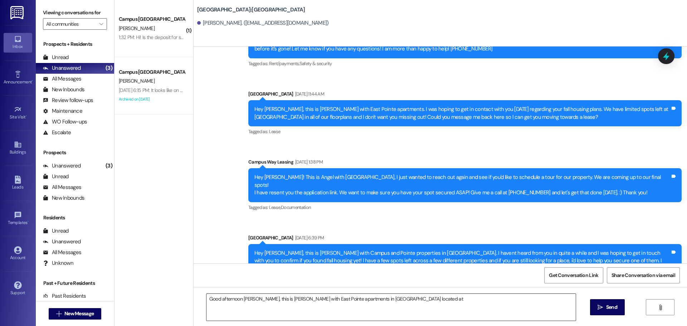
click at [298, 299] on textarea "Good afternoon Evan, this is Andrea with East Pointe apartments in Provo locate…" at bounding box center [390, 307] width 369 height 27
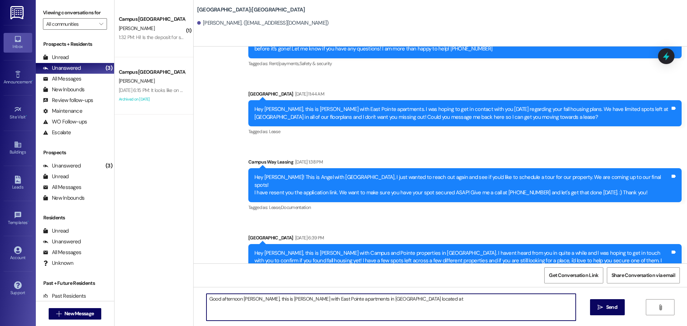
click at [298, 299] on textarea "Good afternoon Evan, this is Andrea with East Pointe apartments in Provo locate…" at bounding box center [390, 307] width 369 height 27
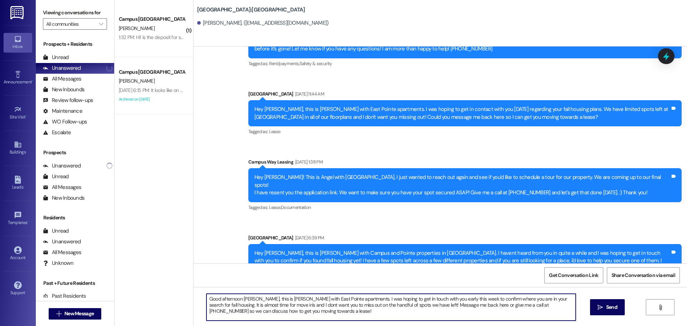
click at [375, 299] on textarea "Good afternoon SIlva, this is Andrea with East Pointe apartments. I was hoping …" at bounding box center [390, 307] width 369 height 27
type textarea "Good afternoon SIlva, this is Andrea with East Pointe apartments. I was hoping …"
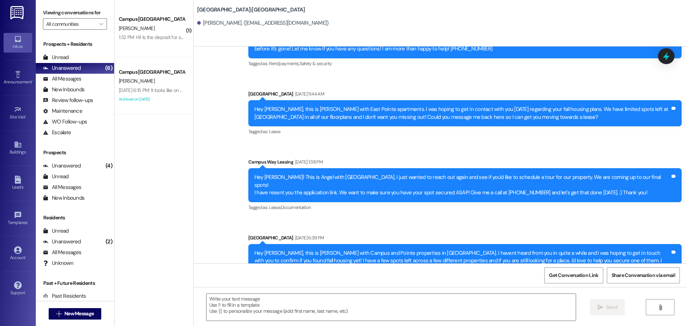
scroll to position [793, 0]
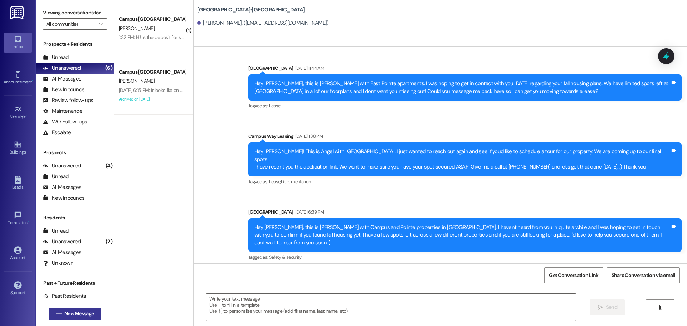
click at [89, 313] on span "New Message" at bounding box center [78, 314] width 29 height 8
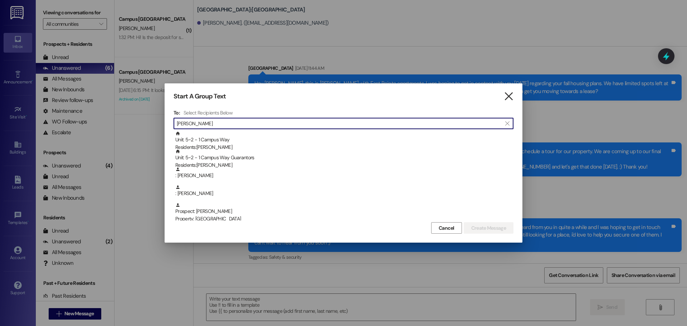
type input "reed"
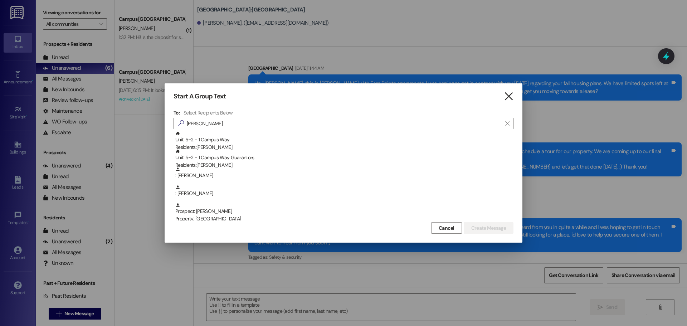
click at [505, 99] on icon "" at bounding box center [509, 97] width 10 height 8
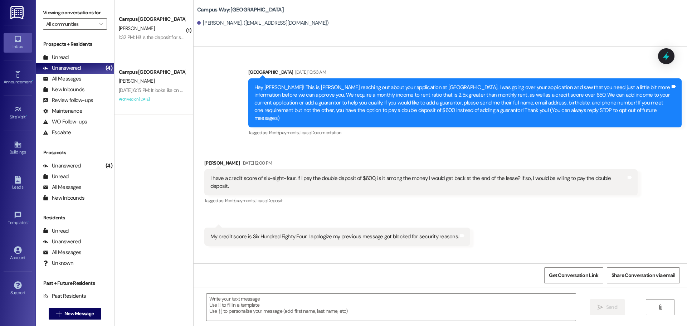
scroll to position [548, 0]
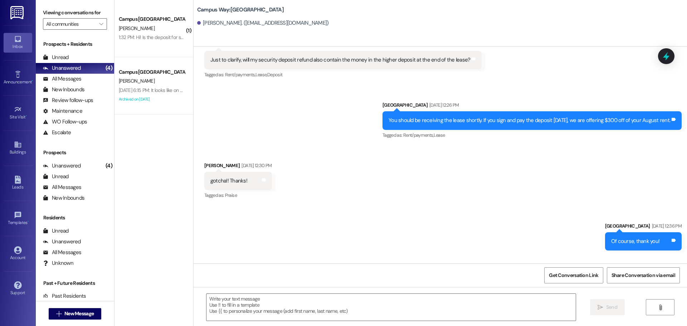
click at [73, 321] on div " New Message" at bounding box center [75, 314] width 53 height 18
click at [84, 308] on button " New Message" at bounding box center [75, 313] width 53 height 11
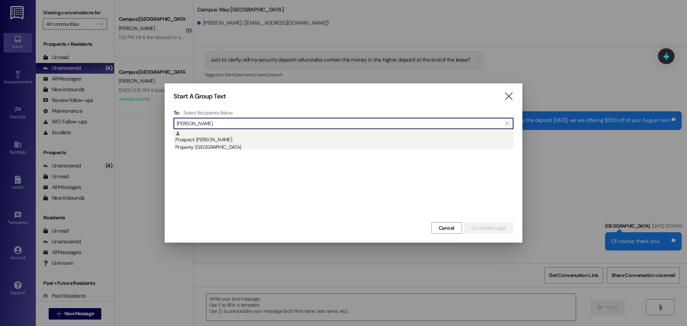
type input "michael tay"
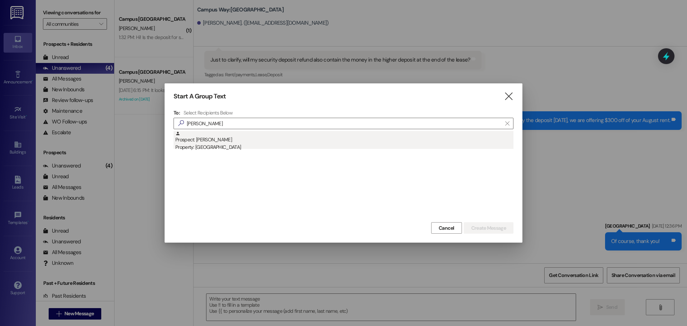
click at [232, 137] on div "Prospect: Michael Taylor Property: Campus Way" at bounding box center [344, 141] width 338 height 20
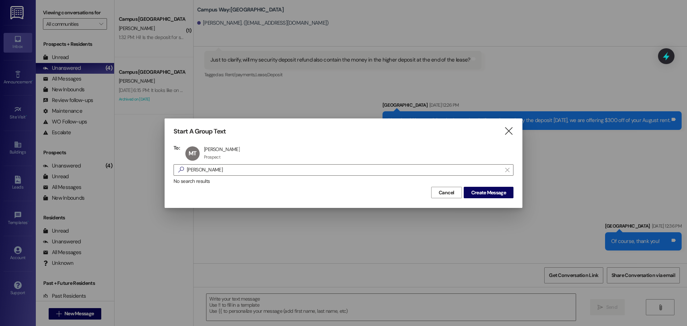
drag, startPoint x: 494, startPoint y: 191, endPoint x: 529, endPoint y: 170, distance: 40.7
click at [494, 190] on span "Create Message" at bounding box center [488, 193] width 35 height 8
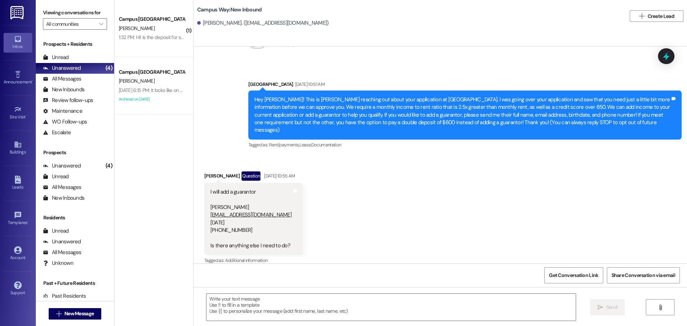
scroll to position [343, 0]
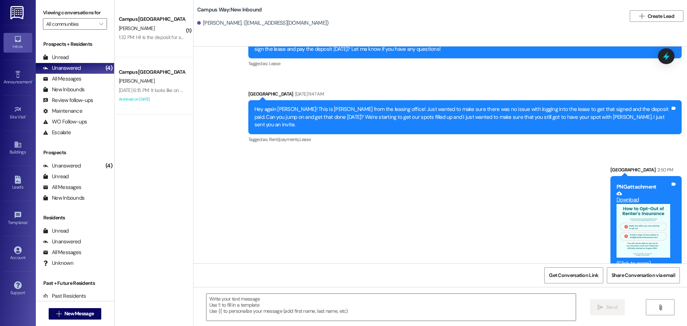
click at [643, 206] on button "Zoom image" at bounding box center [643, 231] width 54 height 54
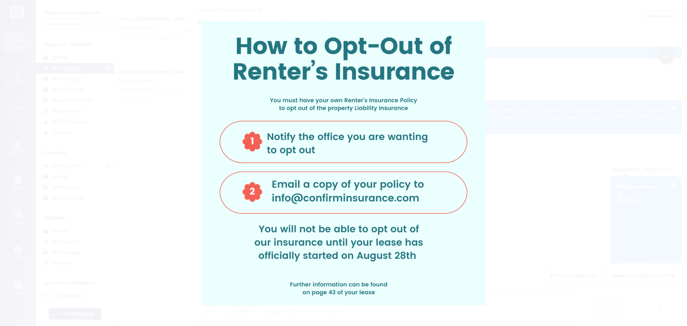
click at [575, 163] on button "Unzoom image" at bounding box center [343, 163] width 687 height 326
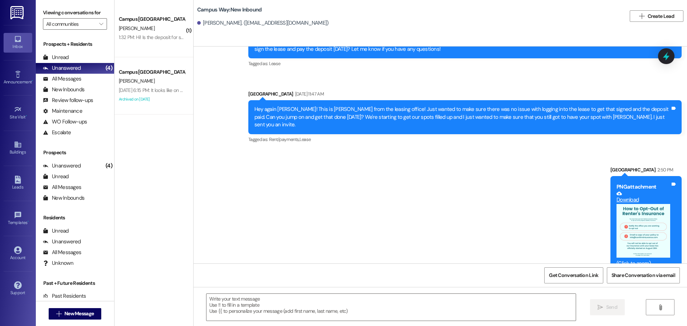
scroll to position [392, 0]
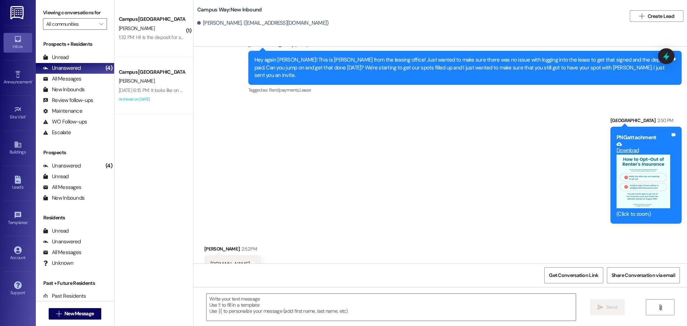
click at [250, 260] on link "redstone.confirminsurance.com" at bounding box center [229, 263] width 39 height 7
click at [637, 169] on button "Zoom image" at bounding box center [643, 181] width 54 height 54
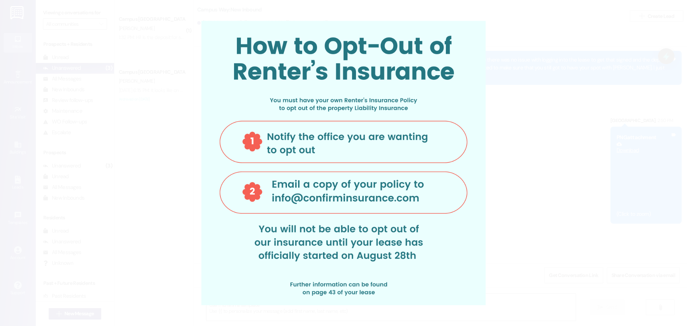
click at [614, 161] on button "Unzoom image" at bounding box center [343, 163] width 687 height 326
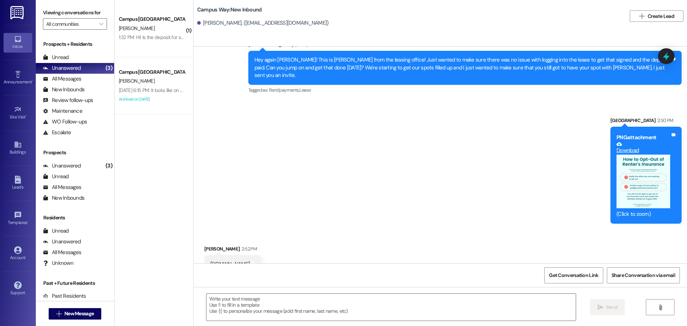
scroll to position [393, 0]
click at [310, 304] on textarea at bounding box center [390, 307] width 369 height 27
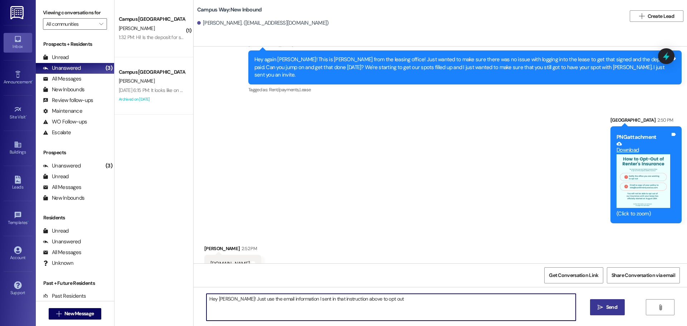
type textarea "Hey Michael! Just use the email information I sent in that instruction above to…"
click at [611, 307] on span "Send" at bounding box center [611, 307] width 11 height 8
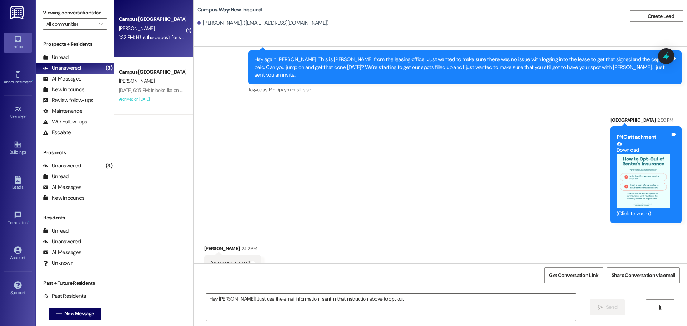
scroll to position [392, 0]
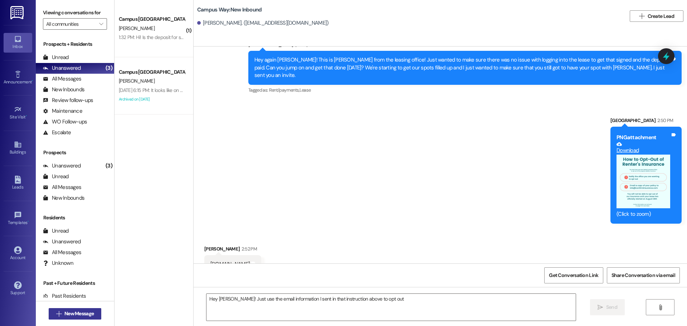
click at [89, 308] on button " New Message" at bounding box center [75, 313] width 53 height 11
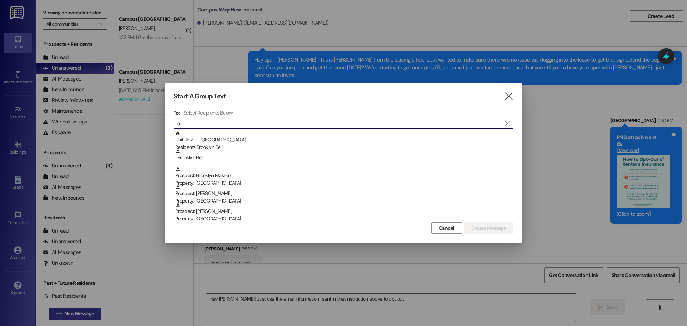
type input "b"
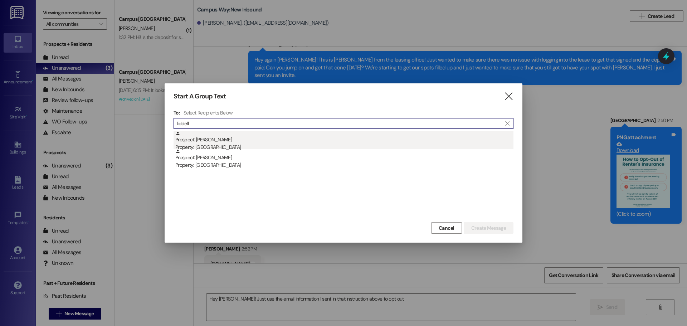
type input "liddell"
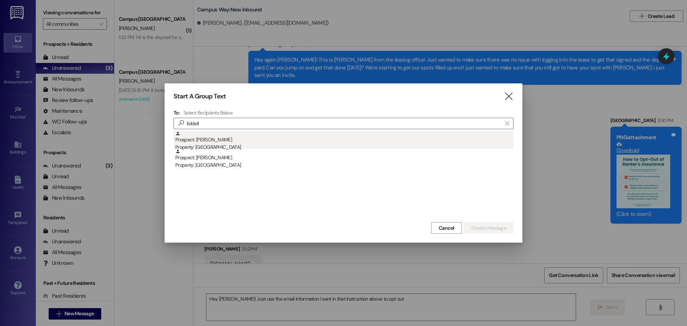
click at [266, 144] on div "Property: [GEOGRAPHIC_DATA]" at bounding box center [344, 147] width 338 height 8
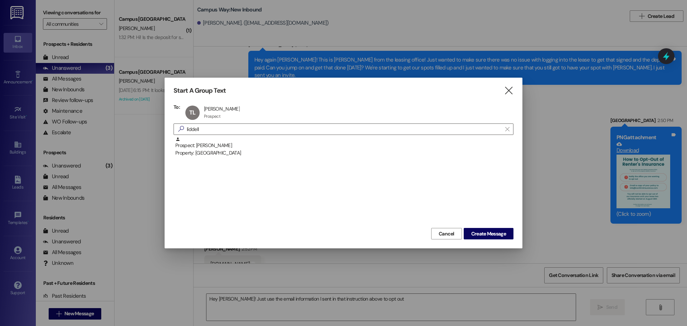
click at [499, 226] on div "Cancel Create Message" at bounding box center [343, 232] width 340 height 13
click at [495, 242] on div "Start A Group Text  To: TL Trisha Liddell Trisha Liddell Prospect Prospect cli…" at bounding box center [344, 163] width 358 height 171
click at [497, 237] on button "Create Message" at bounding box center [488, 233] width 50 height 11
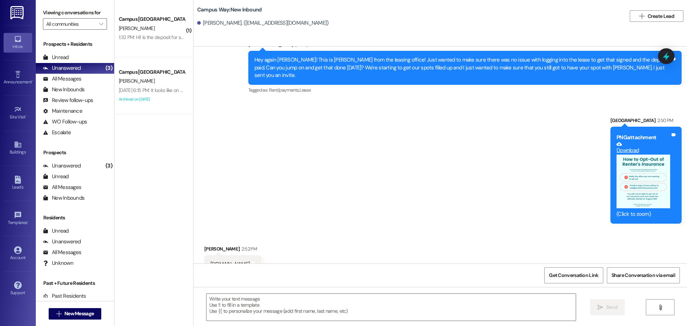
scroll to position [0, 0]
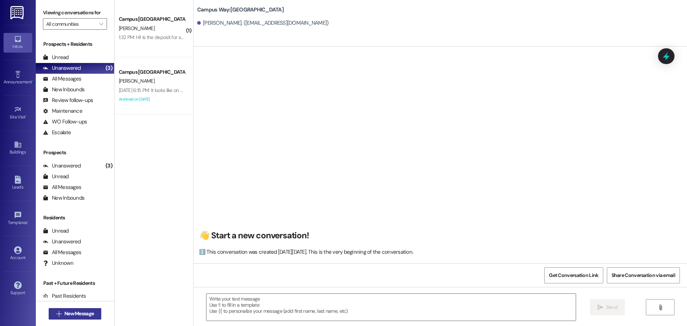
click at [85, 309] on button " New Message" at bounding box center [75, 313] width 53 height 11
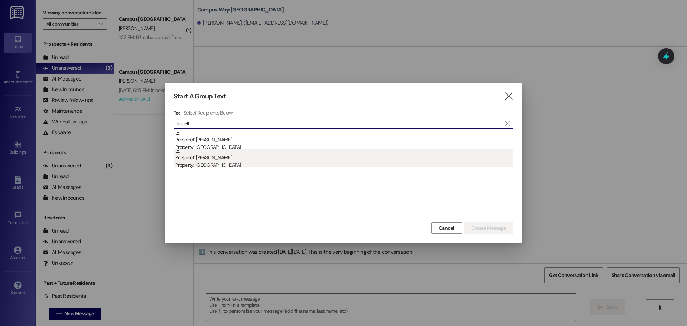
type input "liddell"
click at [208, 159] on div "Prospect: Trisha Liddell Property: Campus Way" at bounding box center [344, 159] width 338 height 20
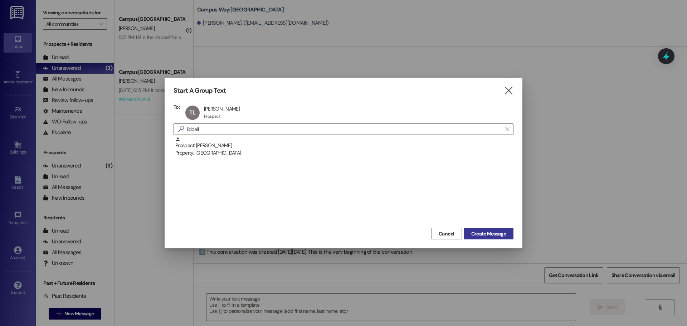
click at [491, 235] on span "Create Message" at bounding box center [488, 234] width 35 height 8
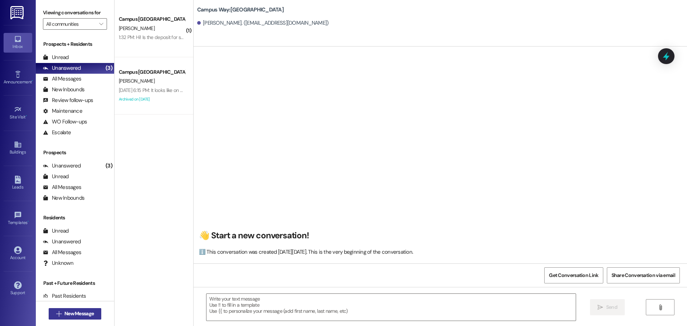
click at [84, 314] on span "New Message" at bounding box center [78, 314] width 29 height 8
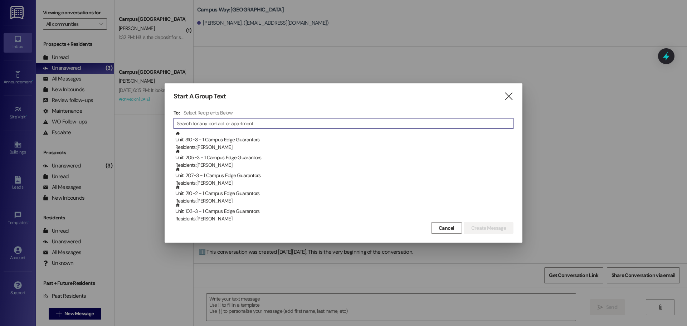
click at [514, 97] on div "Start A Group Text  To: Select Recipients Below  Unit: 310~3 - 1 Campus Edge …" at bounding box center [344, 162] width 358 height 159
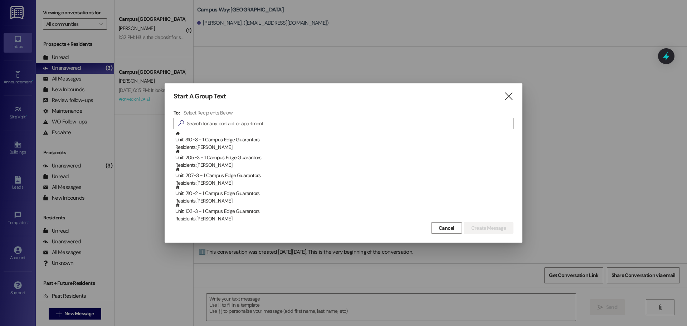
click at [514, 97] on div "Start A Group Text  To: Select Recipients Below  Unit: 310~3 - 1 Campus Edge …" at bounding box center [344, 162] width 358 height 159
click at [511, 94] on icon "" at bounding box center [509, 97] width 10 height 8
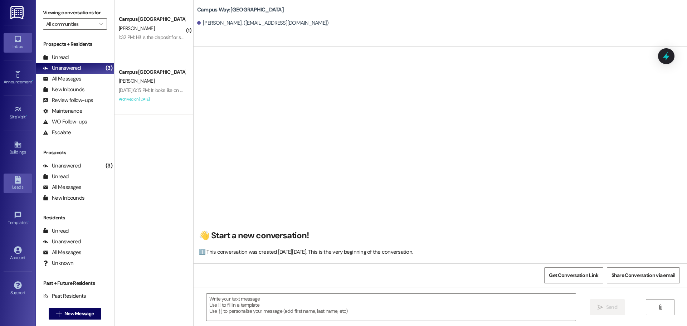
click at [18, 191] on link "Leads" at bounding box center [18, 182] width 29 height 19
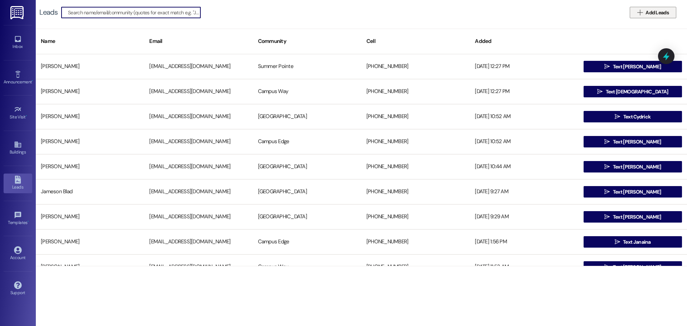
click at [639, 16] on span " Add Leads" at bounding box center [653, 13] width 34 height 8
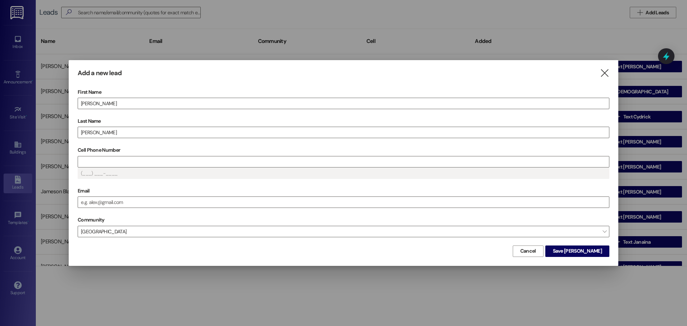
click at [99, 152] on label "Cell Phone Number" at bounding box center [343, 149] width 531 height 11
click at [99, 156] on input "Cell Phone Number" at bounding box center [343, 161] width 531 height 11
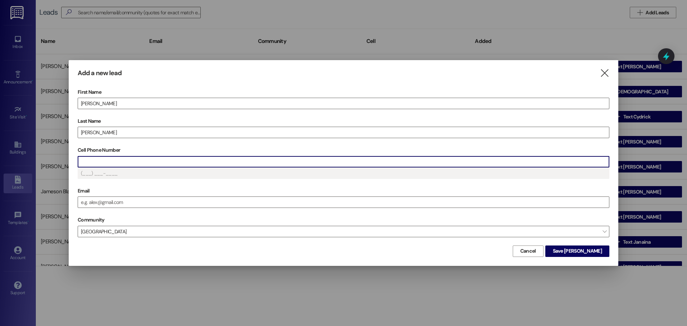
click at [103, 157] on input "Cell Phone Number" at bounding box center [343, 161] width 531 height 11
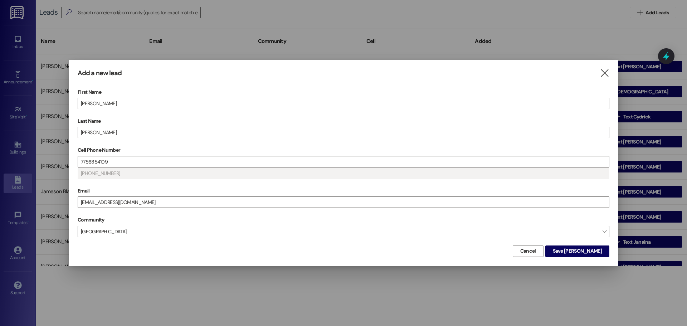
drag, startPoint x: 113, startPoint y: 241, endPoint x: 117, endPoint y: 231, distance: 11.2
click at [116, 234] on div "First Name Ella Last Name Kreitlein Cell Phone Number 7756854109 (775) 685-4109…" at bounding box center [343, 165] width 531 height 157
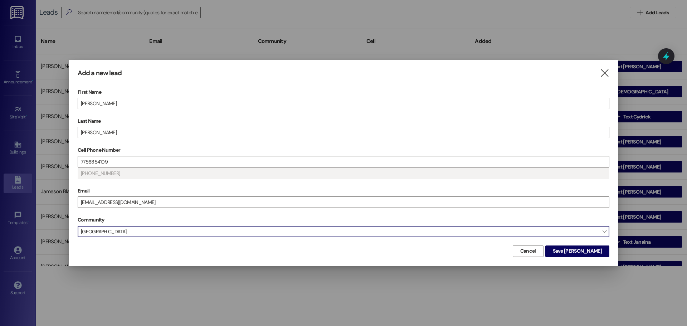
click at [117, 231] on span "East Pointe" at bounding box center [343, 231] width 531 height 11
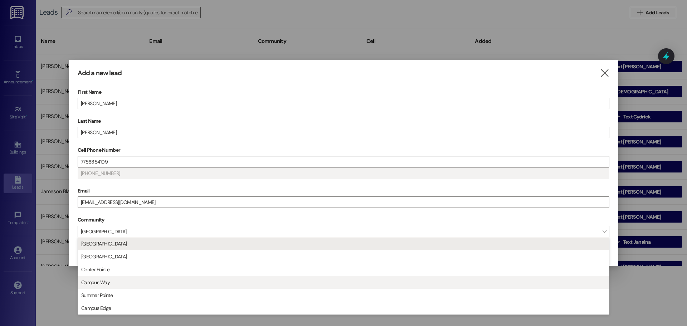
click at [119, 279] on span "Campus Way" at bounding box center [343, 282] width 525 height 12
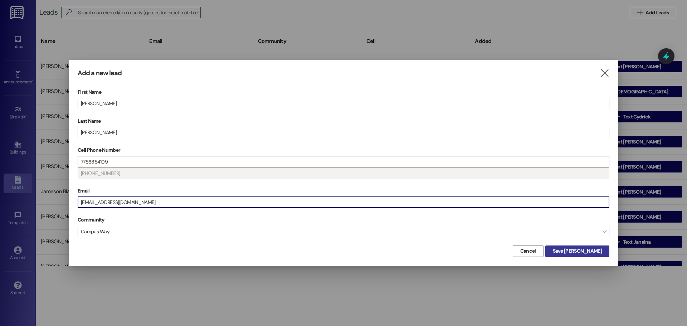
click at [597, 254] on span "Save Ella" at bounding box center [577, 251] width 49 height 8
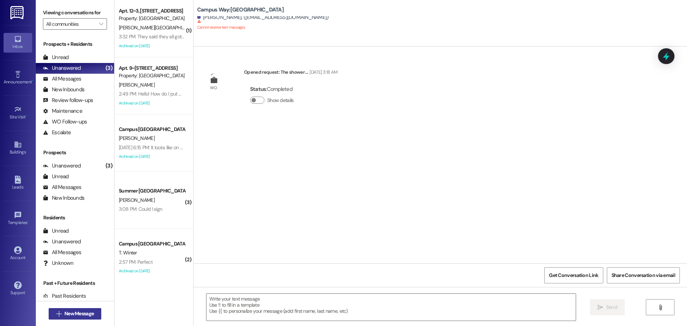
click at [64, 314] on span "New Message" at bounding box center [78, 314] width 29 height 8
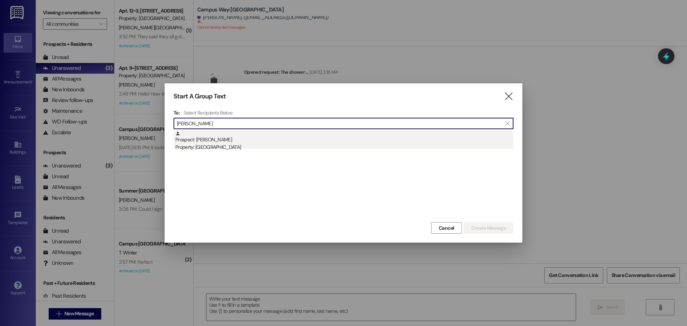
type input "jeffrey rich"
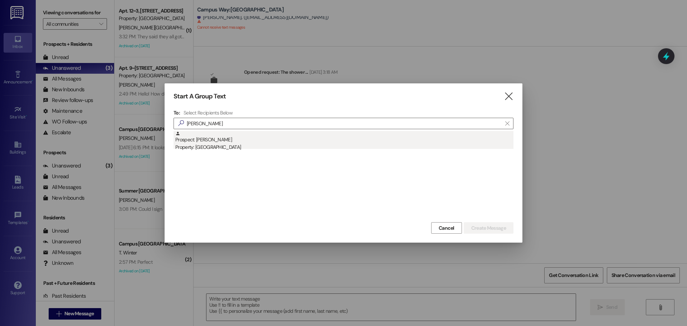
click at [280, 143] on div "Prospect: Jeffrey Richter Property: Campus Way" at bounding box center [344, 141] width 338 height 20
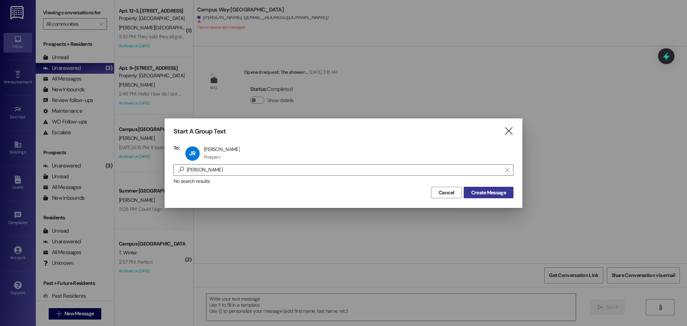
click at [498, 194] on span "Create Message" at bounding box center [488, 193] width 35 height 8
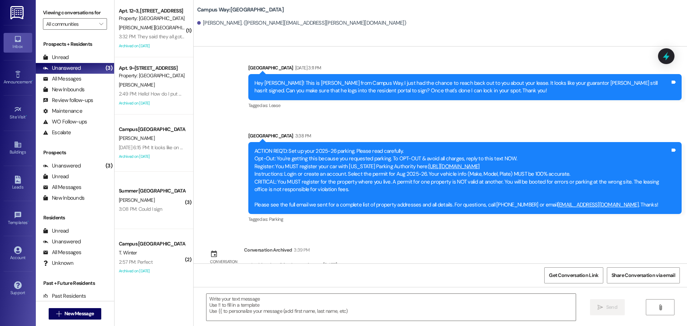
scroll to position [499, 0]
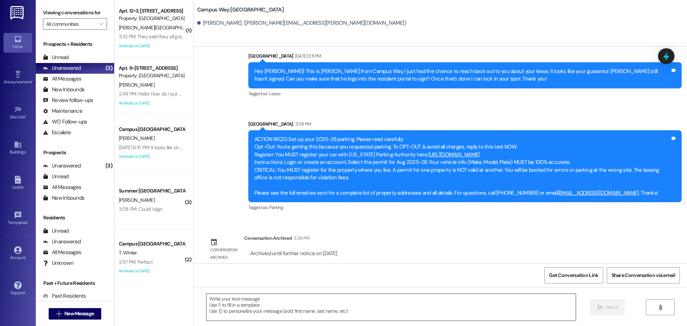
click at [352, 306] on textarea at bounding box center [390, 307] width 369 height 27
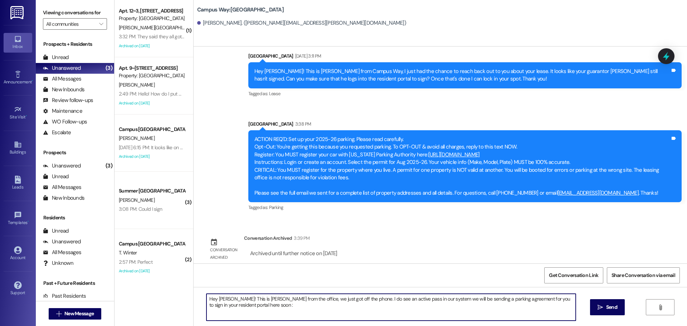
type textarea "Hey Jeffrey! This is Andrea from the office, we just got off the phone. I do se…"
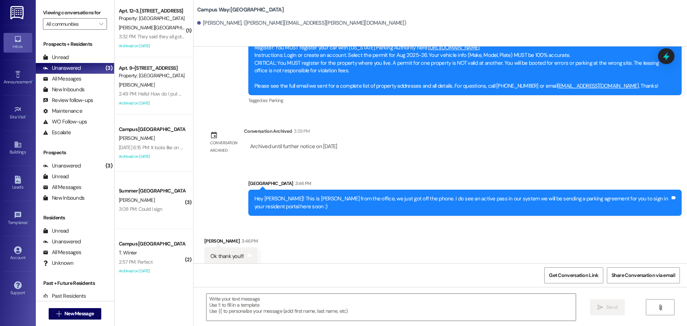
scroll to position [606, 0]
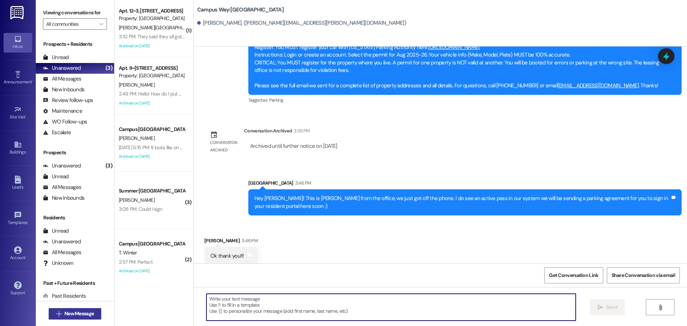
click at [77, 313] on span "New Message" at bounding box center [78, 314] width 29 height 8
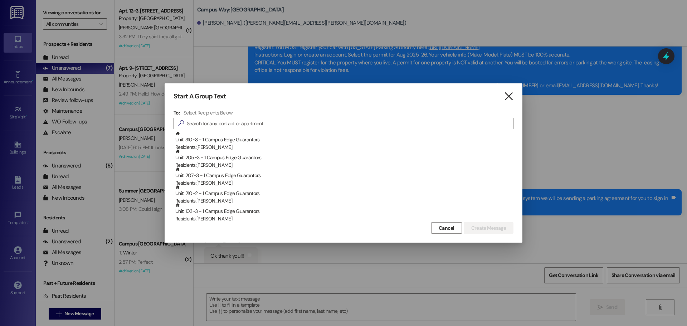
click at [507, 94] on icon "" at bounding box center [509, 97] width 10 height 8
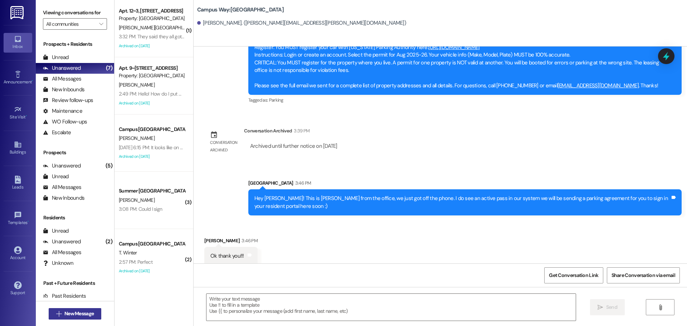
click at [87, 317] on button " New Message" at bounding box center [75, 313] width 53 height 11
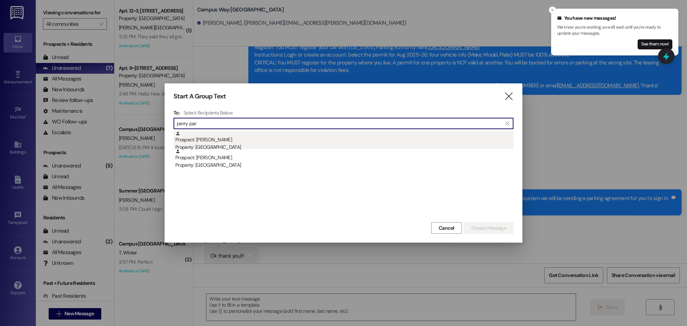
type input "perry par"
click at [237, 137] on div "Prospect: Perry Parker Property: East Pointe" at bounding box center [344, 141] width 338 height 20
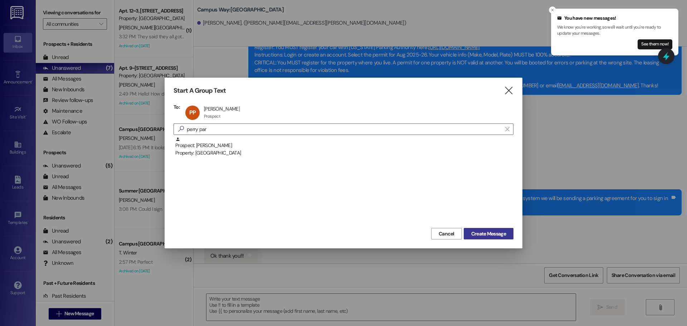
click at [501, 234] on span "Create Message" at bounding box center [488, 234] width 35 height 8
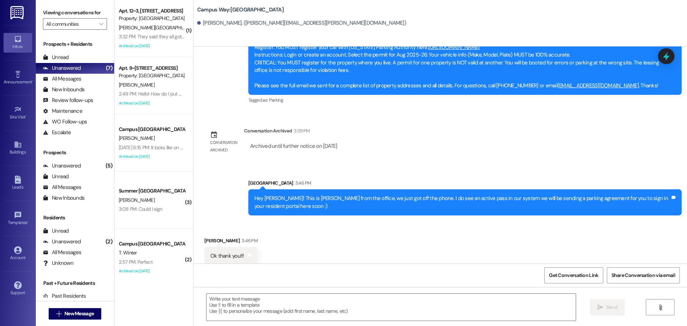
scroll to position [279, 0]
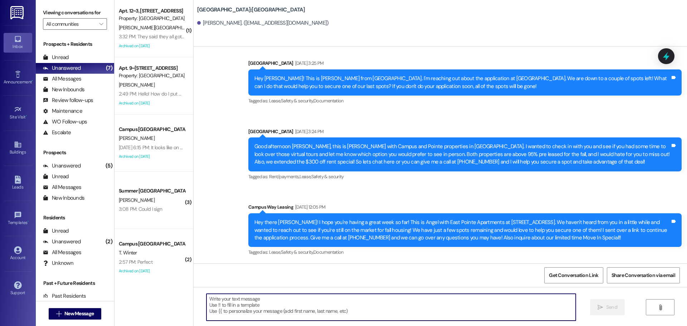
click at [391, 310] on textarea at bounding box center [390, 307] width 369 height 27
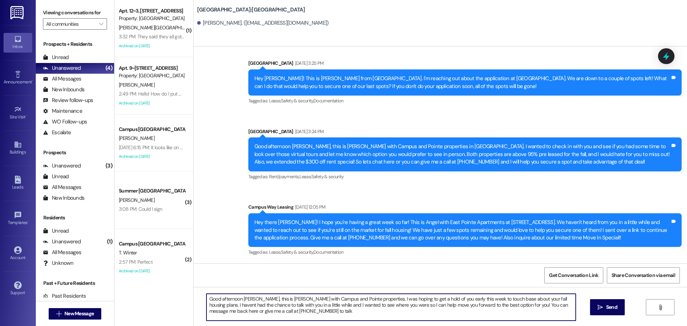
click at [509, 296] on textarea "Good afternoon Perry, this is Andrea with Campus and Pointe properties. I was h…" at bounding box center [390, 307] width 369 height 27
click at [560, 296] on textarea "Good afternoon Perry, this is Andrea with Campus and Pointe properties. I was h…" at bounding box center [390, 307] width 369 height 27
type textarea "Good afternoon Perry, this is Andrea with Campus and Pointe properties. I was h…"
click at [469, 290] on div "Good afternoon Perry, this is Andrea with Campus and Pointe properties. I was h…" at bounding box center [439, 314] width 493 height 54
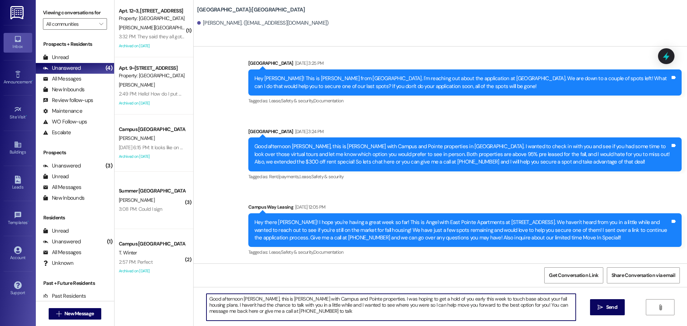
click at [470, 299] on textarea "Good afternoon Perry, this is Andrea with Campus and Pointe properties. I was h…" at bounding box center [390, 307] width 369 height 27
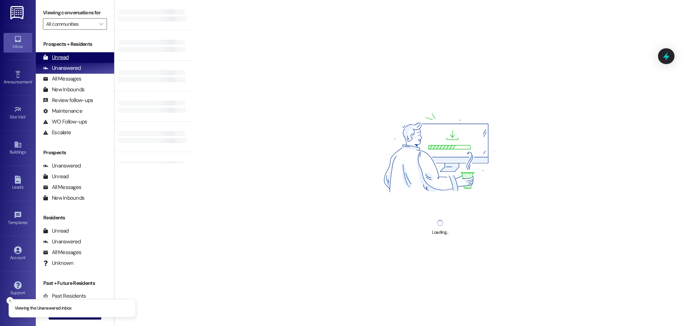
click at [64, 54] on div "Unread" at bounding box center [56, 58] width 26 height 8
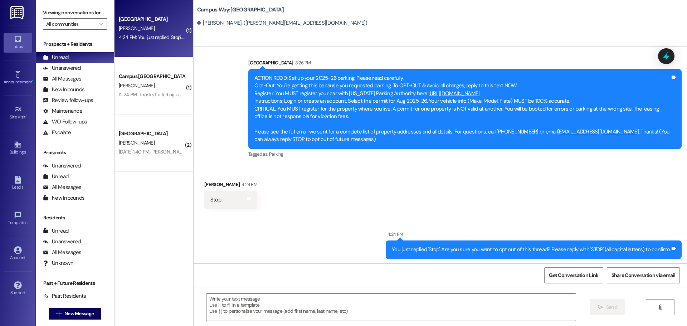
scroll to position [11, 0]
